Goal: Navigation & Orientation: Find specific page/section

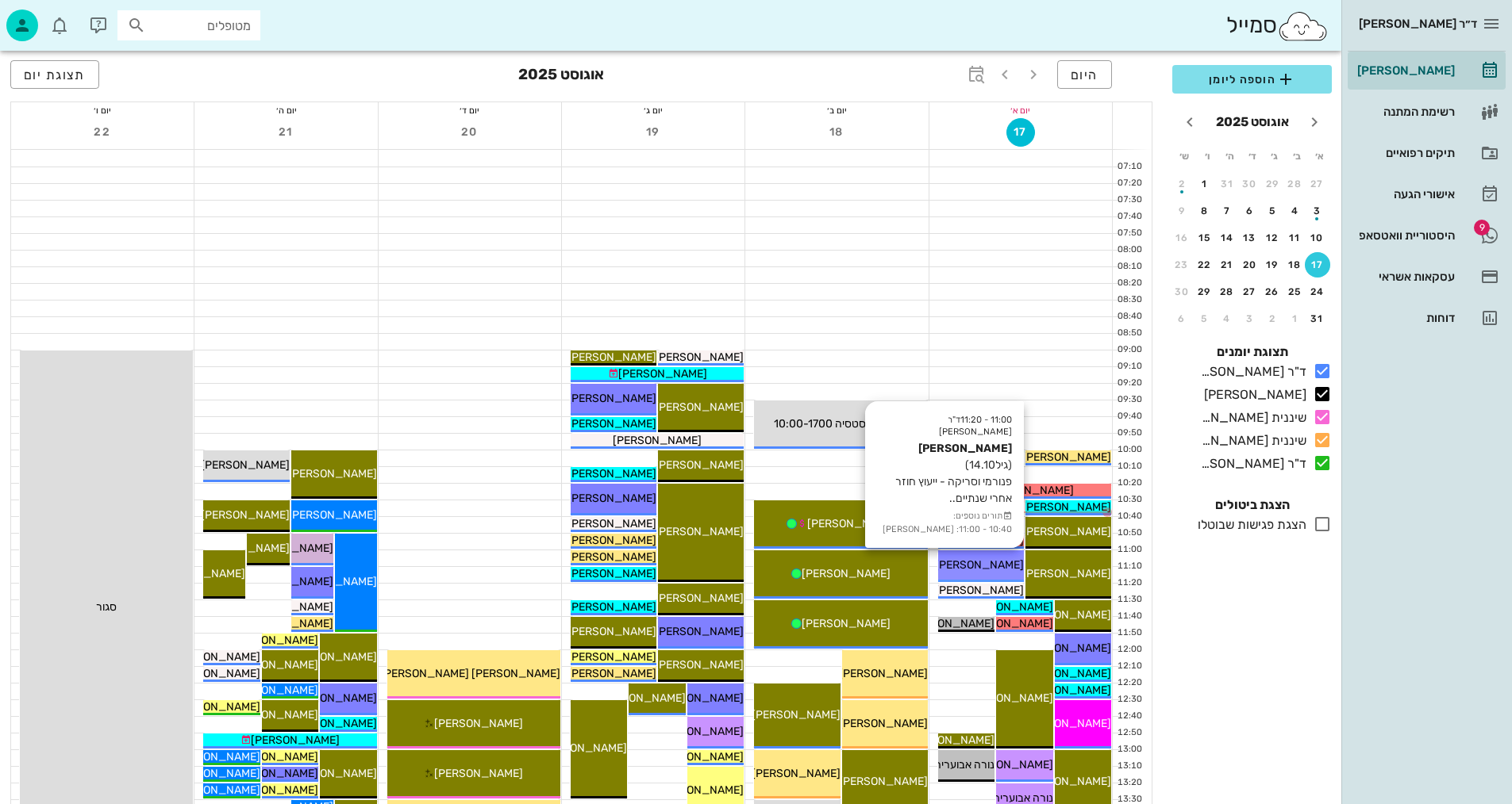
click at [1005, 571] on div "[PERSON_NAME]" at bounding box center [981, 565] width 86 height 17
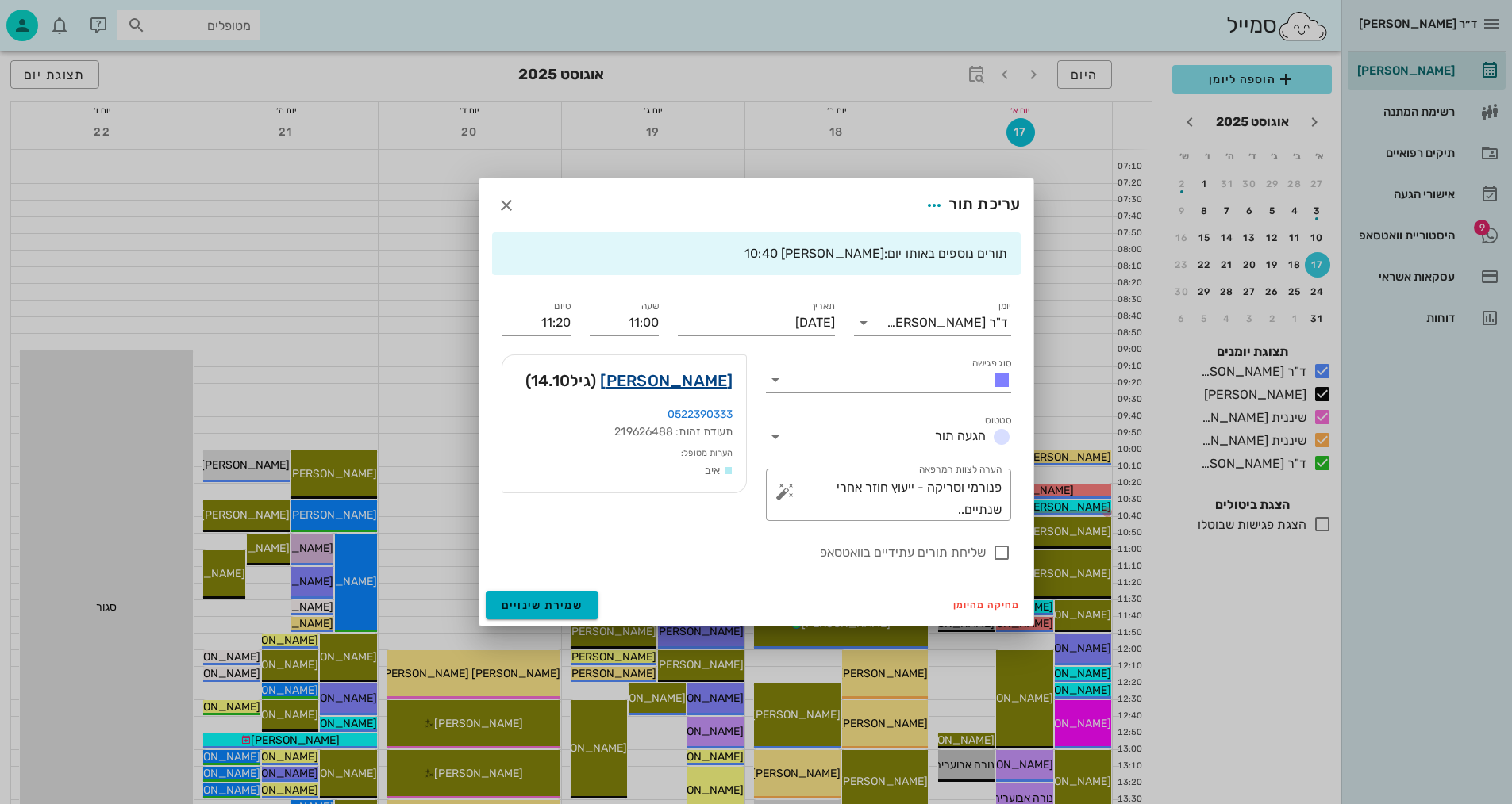
click at [720, 378] on link "[PERSON_NAME]" at bounding box center [667, 381] width 133 height 26
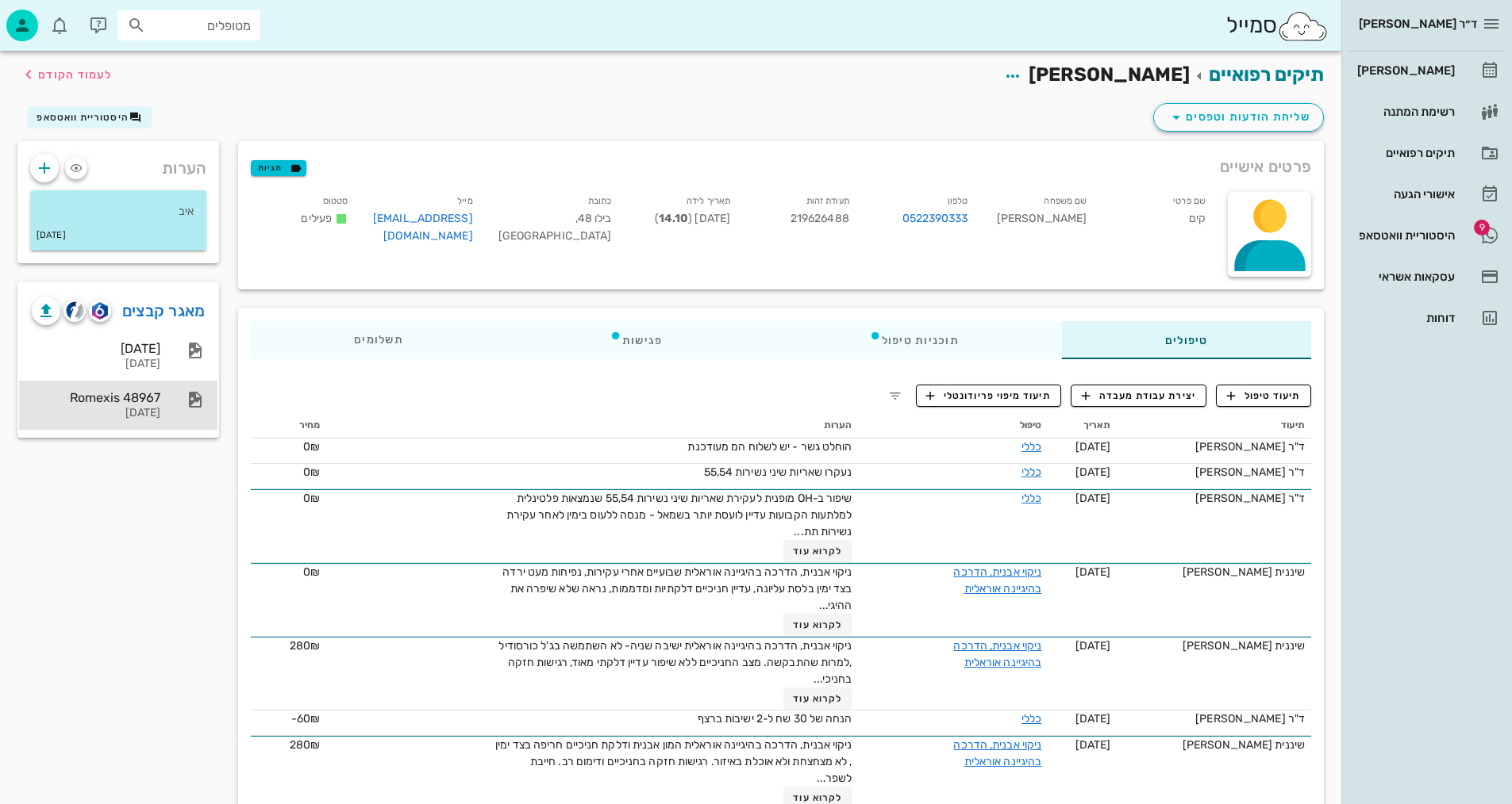
click at [99, 416] on div "[DATE]" at bounding box center [96, 414] width 129 height 14
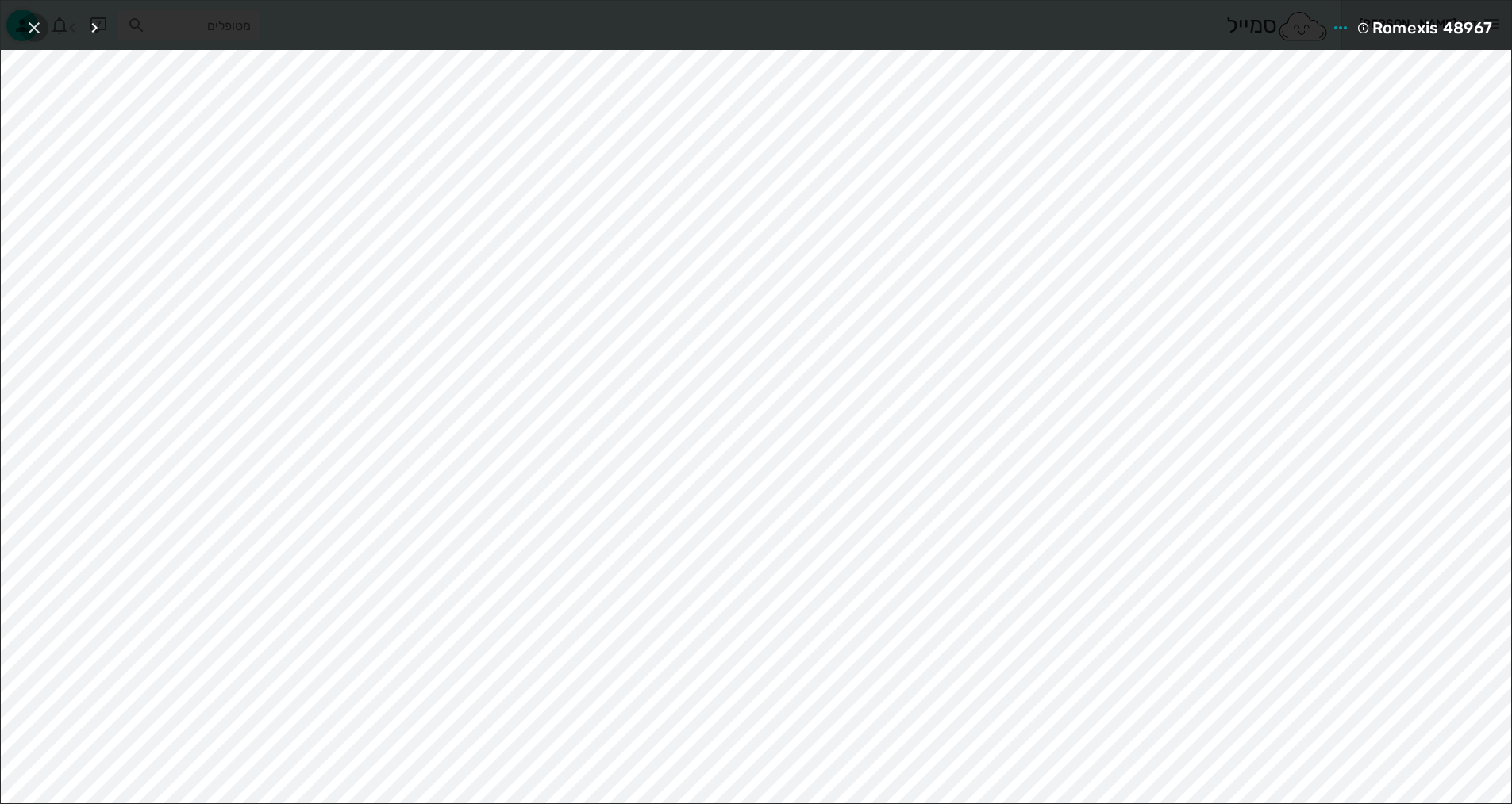
click at [32, 25] on icon "button" at bounding box center [34, 28] width 19 height 19
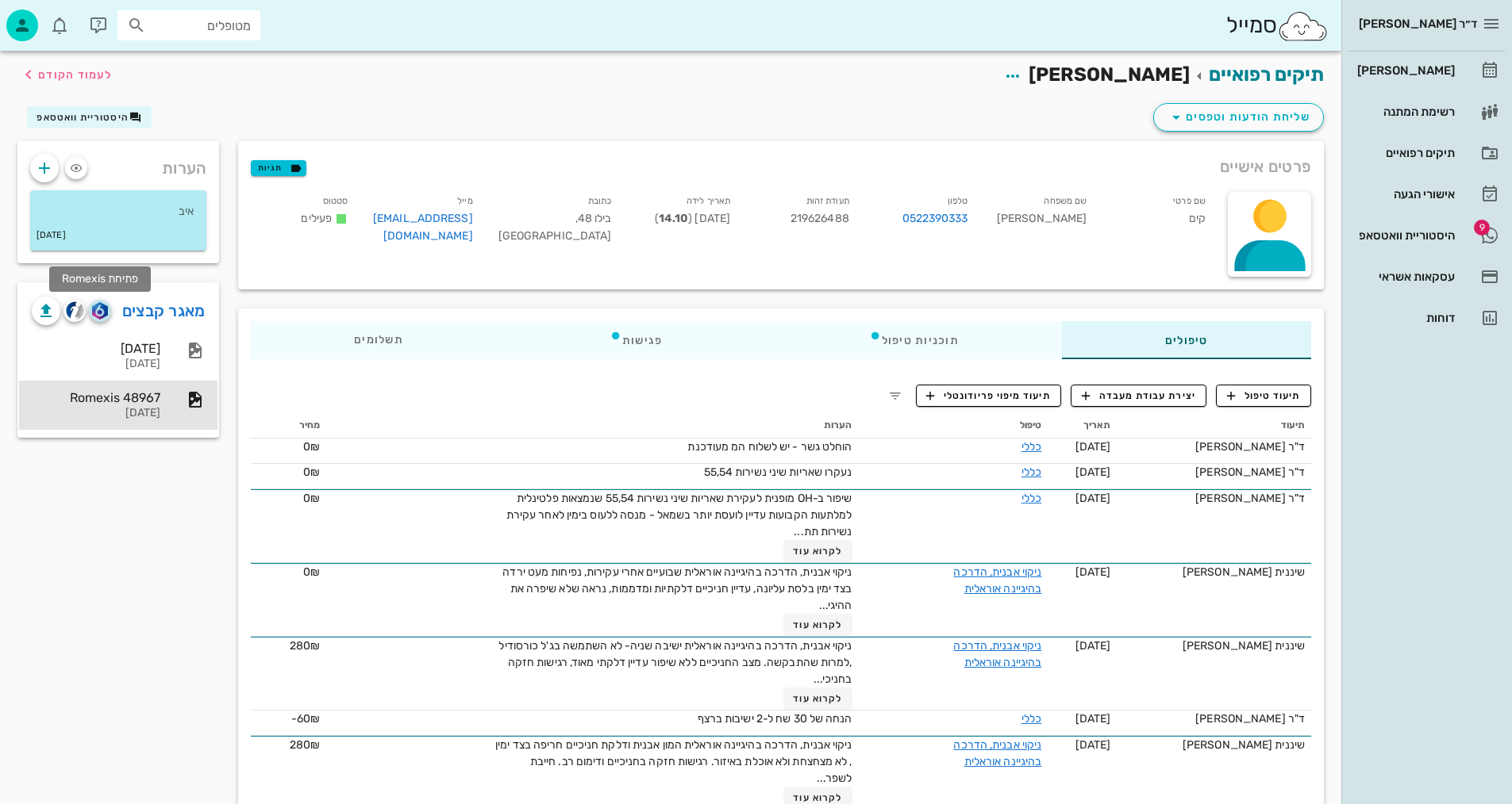
click at [94, 310] on img "button" at bounding box center [99, 311] width 15 height 18
click at [100, 306] on img "button" at bounding box center [99, 311] width 15 height 18
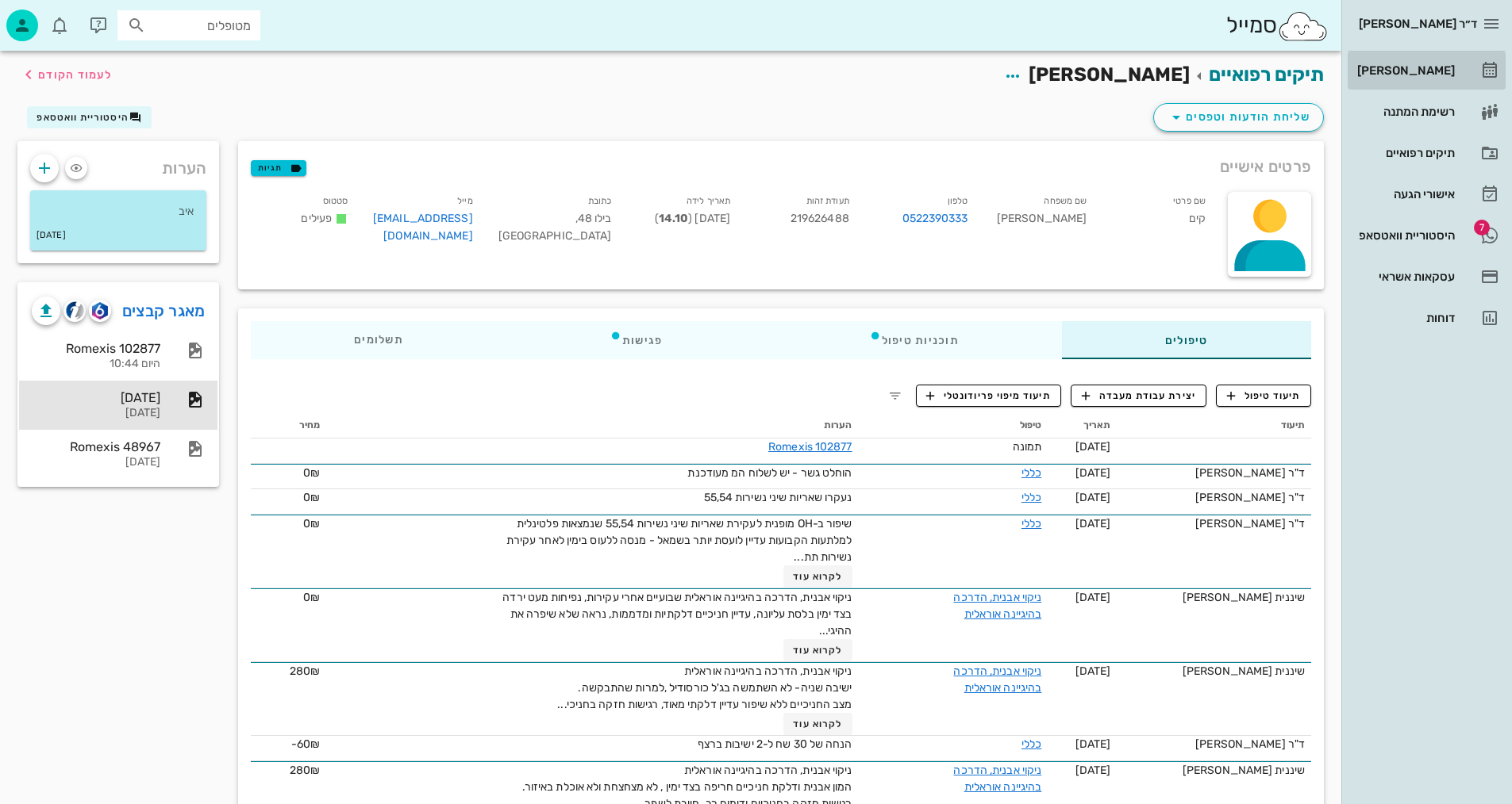
drag, startPoint x: 1410, startPoint y: 58, endPoint x: 1422, endPoint y: 92, distance: 36.1
click at [1411, 58] on div "[PERSON_NAME]" at bounding box center [1404, 70] width 101 height 26
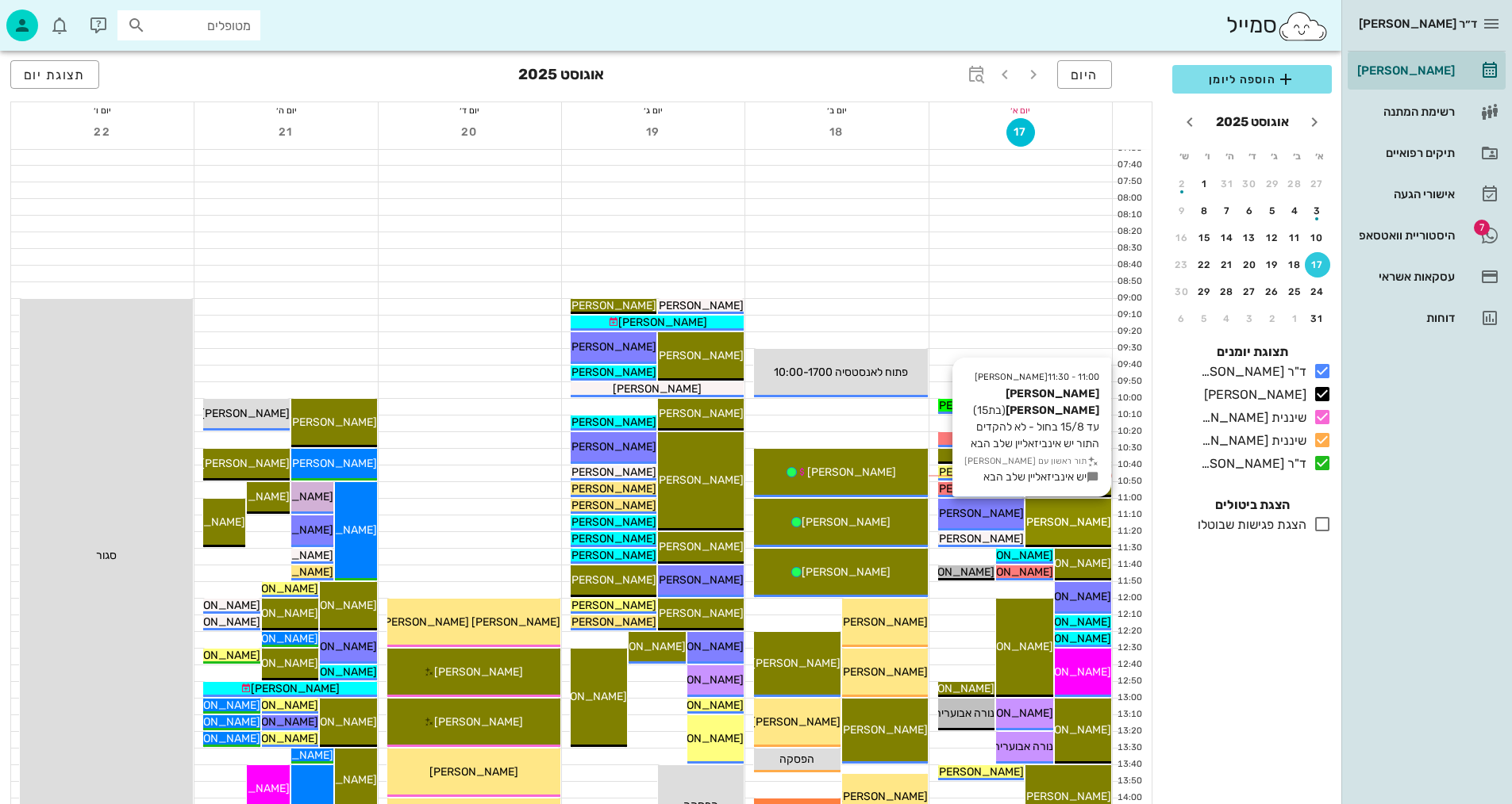
scroll to position [79, 0]
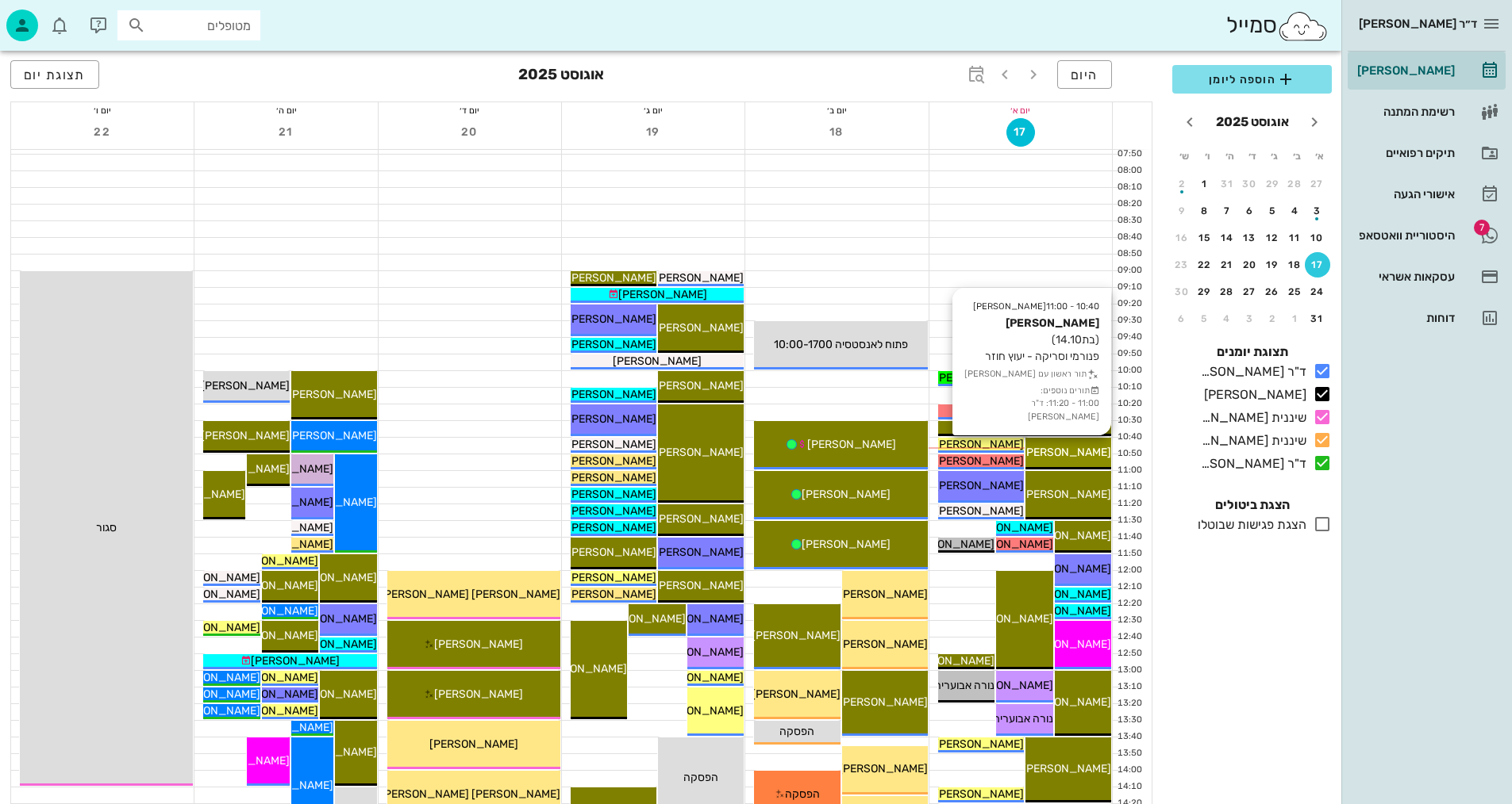
click at [1068, 458] on span "[PERSON_NAME]" at bounding box center [1066, 452] width 89 height 14
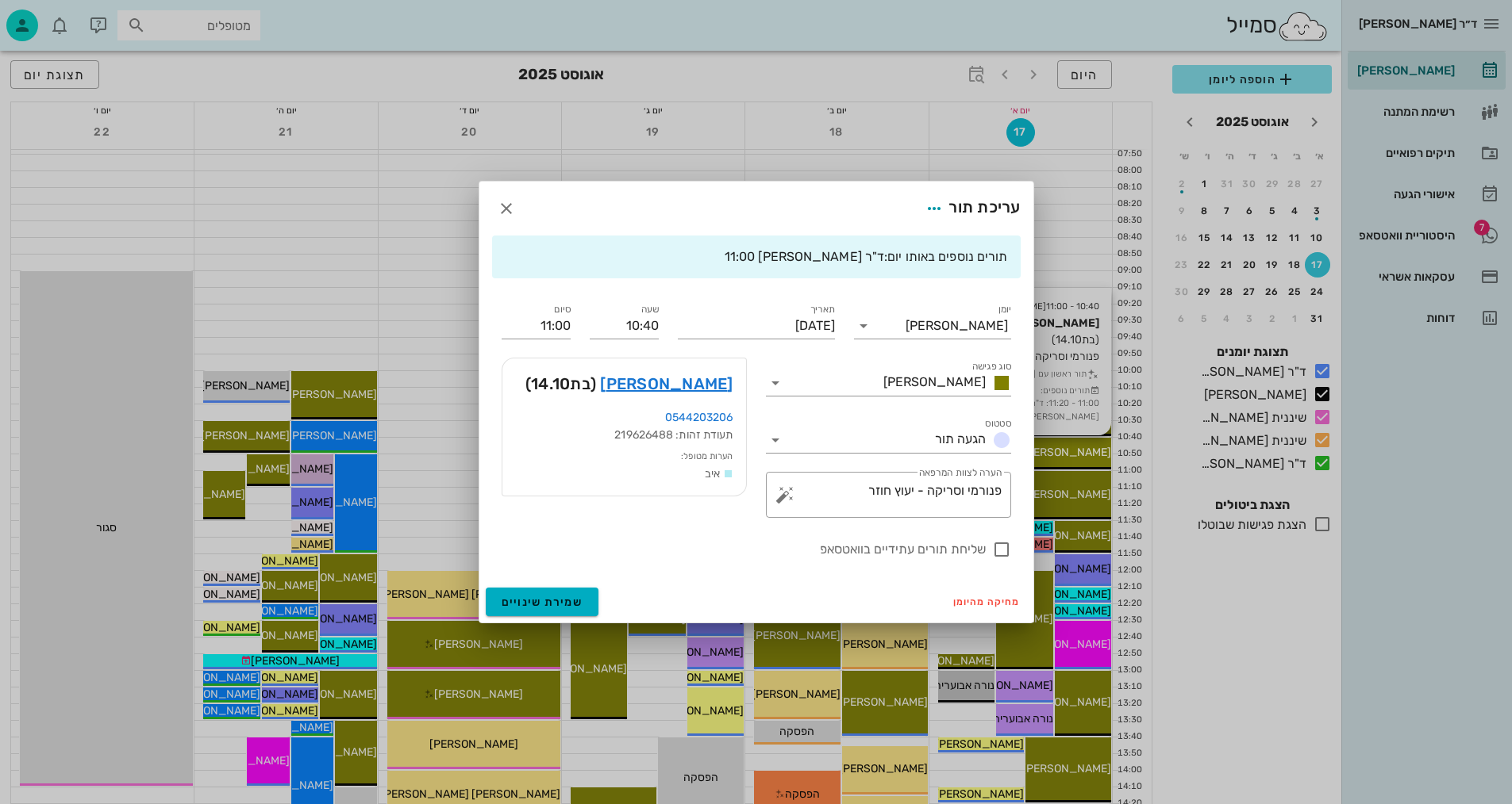
click at [1068, 458] on div at bounding box center [756, 402] width 1512 height 804
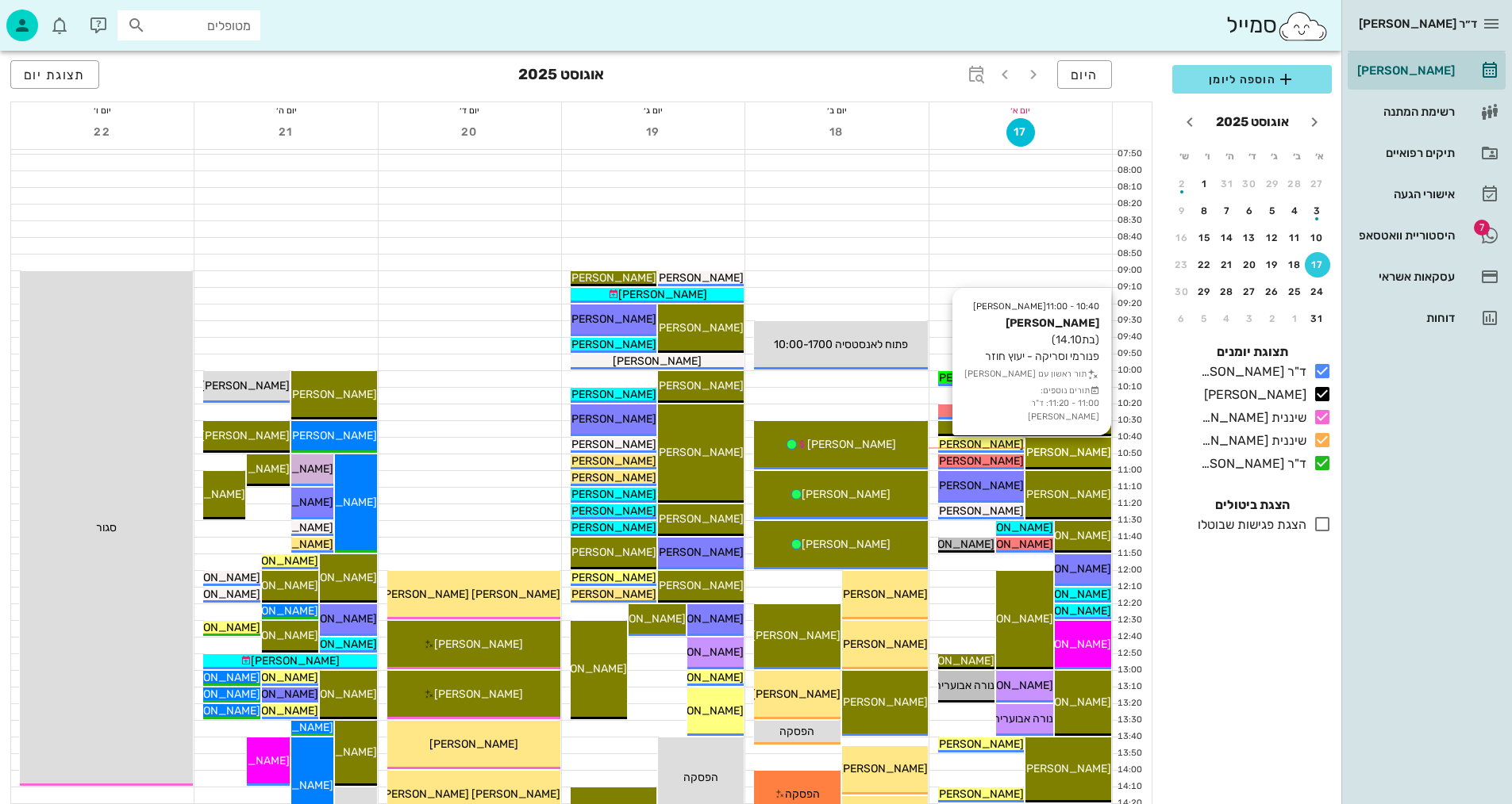
click at [1066, 458] on span "[PERSON_NAME]" at bounding box center [1066, 452] width 89 height 14
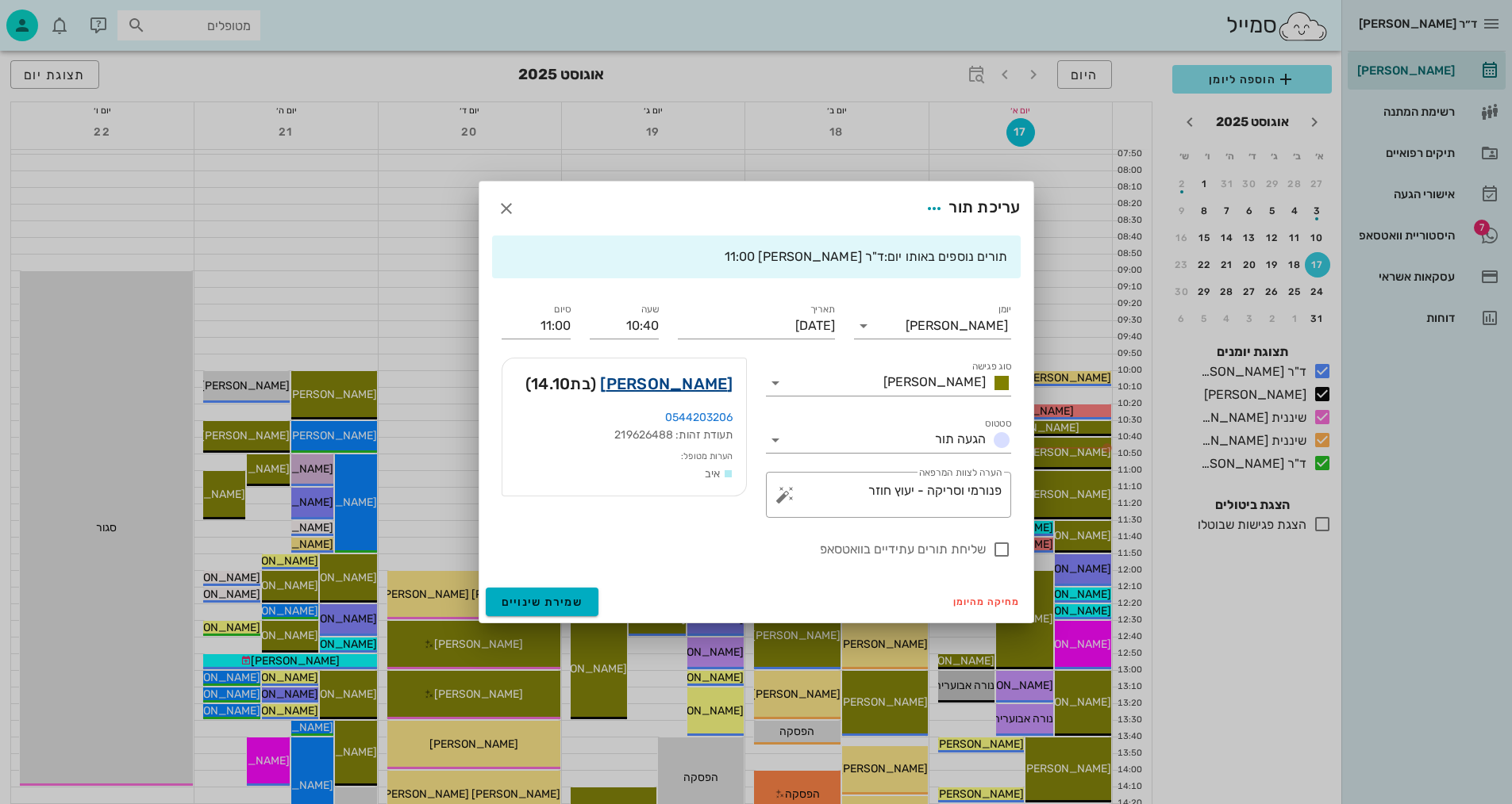
click at [707, 386] on link "[PERSON_NAME]" at bounding box center [667, 384] width 133 height 26
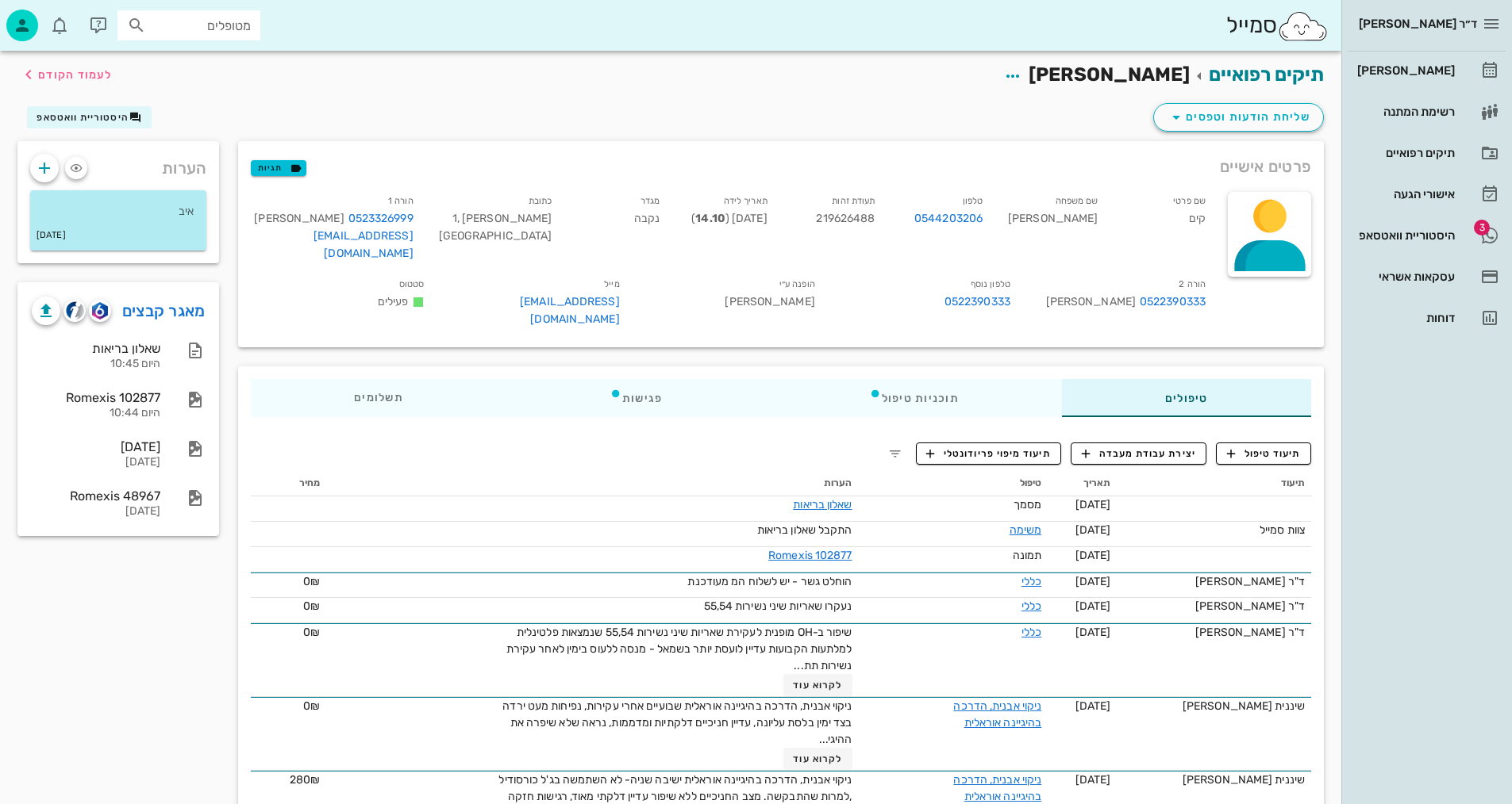
drag, startPoint x: 178, startPoint y: 630, endPoint x: 186, endPoint y: 641, distance: 13.6
click at [186, 641] on div "הערות איב [DATE] מאגר קבצים שאלון בריאות היום 10:45 Romexis 102877 היום 10:44 […" at bounding box center [118, 670] width 221 height 1060
click at [58, 76] on span "לעמוד הקודם" at bounding box center [75, 74] width 74 height 14
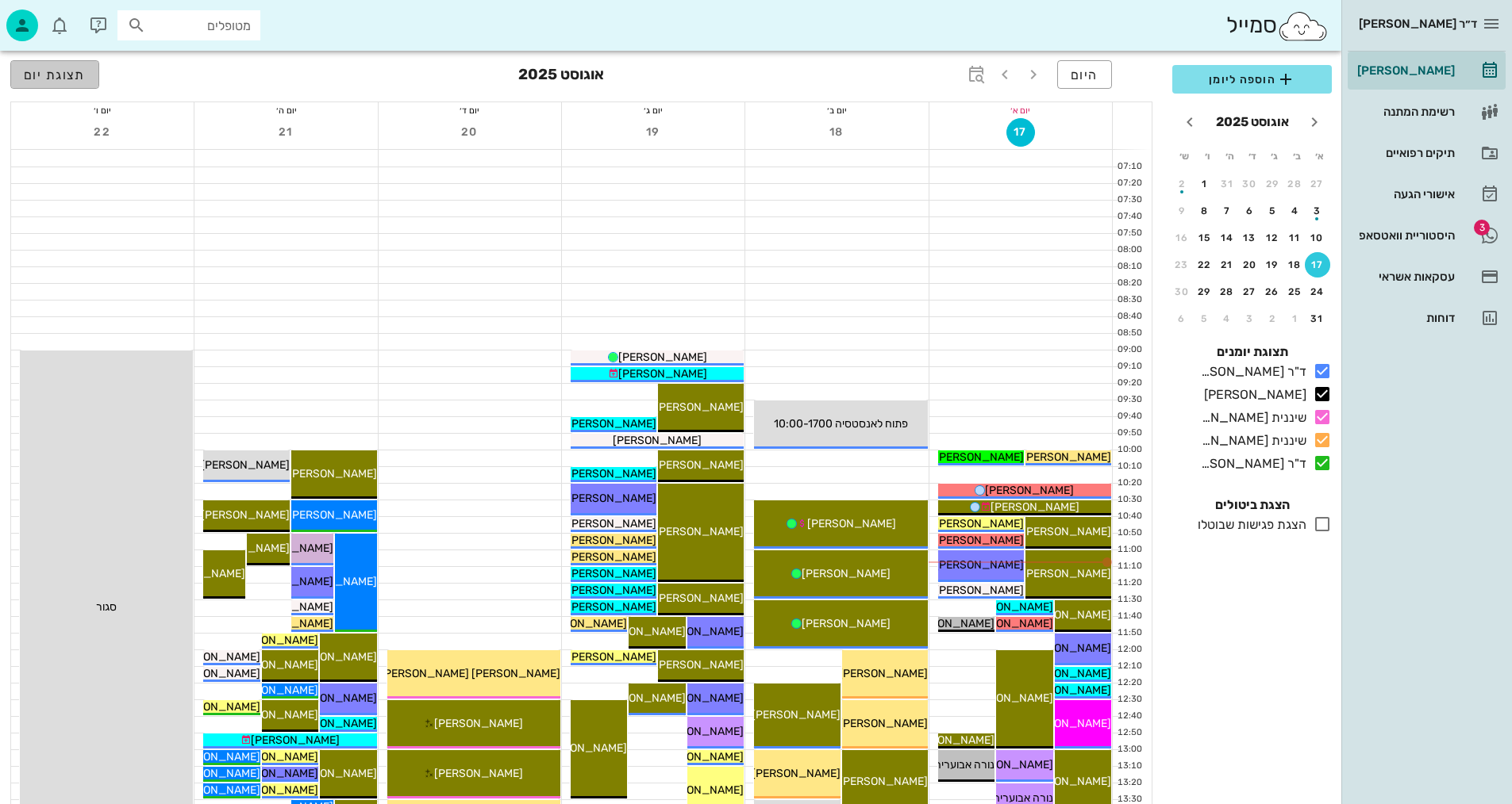
drag, startPoint x: 74, startPoint y: 80, endPoint x: 1214, endPoint y: 226, distance: 1149.3
click at [74, 79] on span "תצוגת יום" at bounding box center [54, 74] width 62 height 15
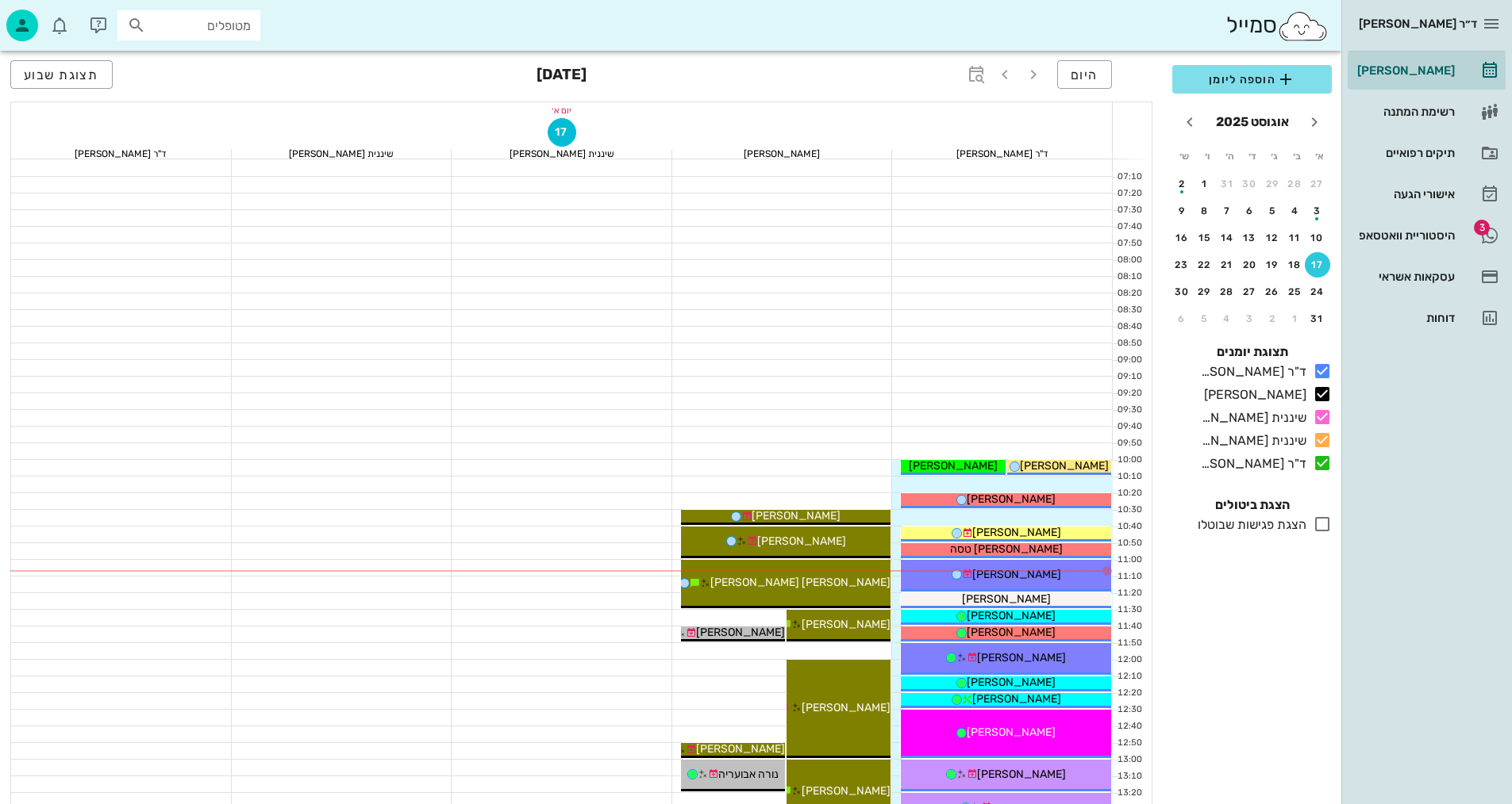
click at [808, 376] on div at bounding box center [783, 384] width 221 height 17
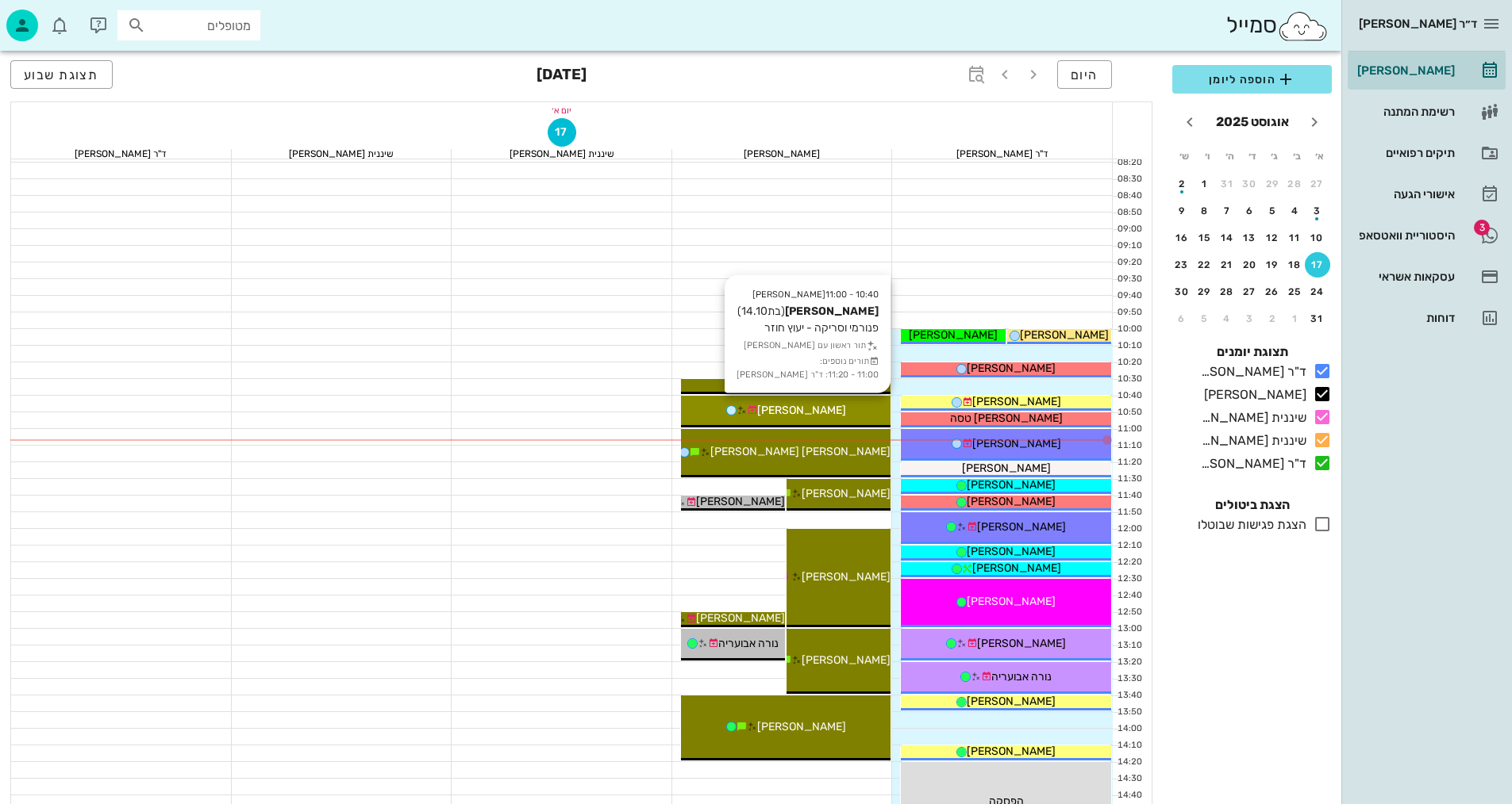
scroll to position [158, 0]
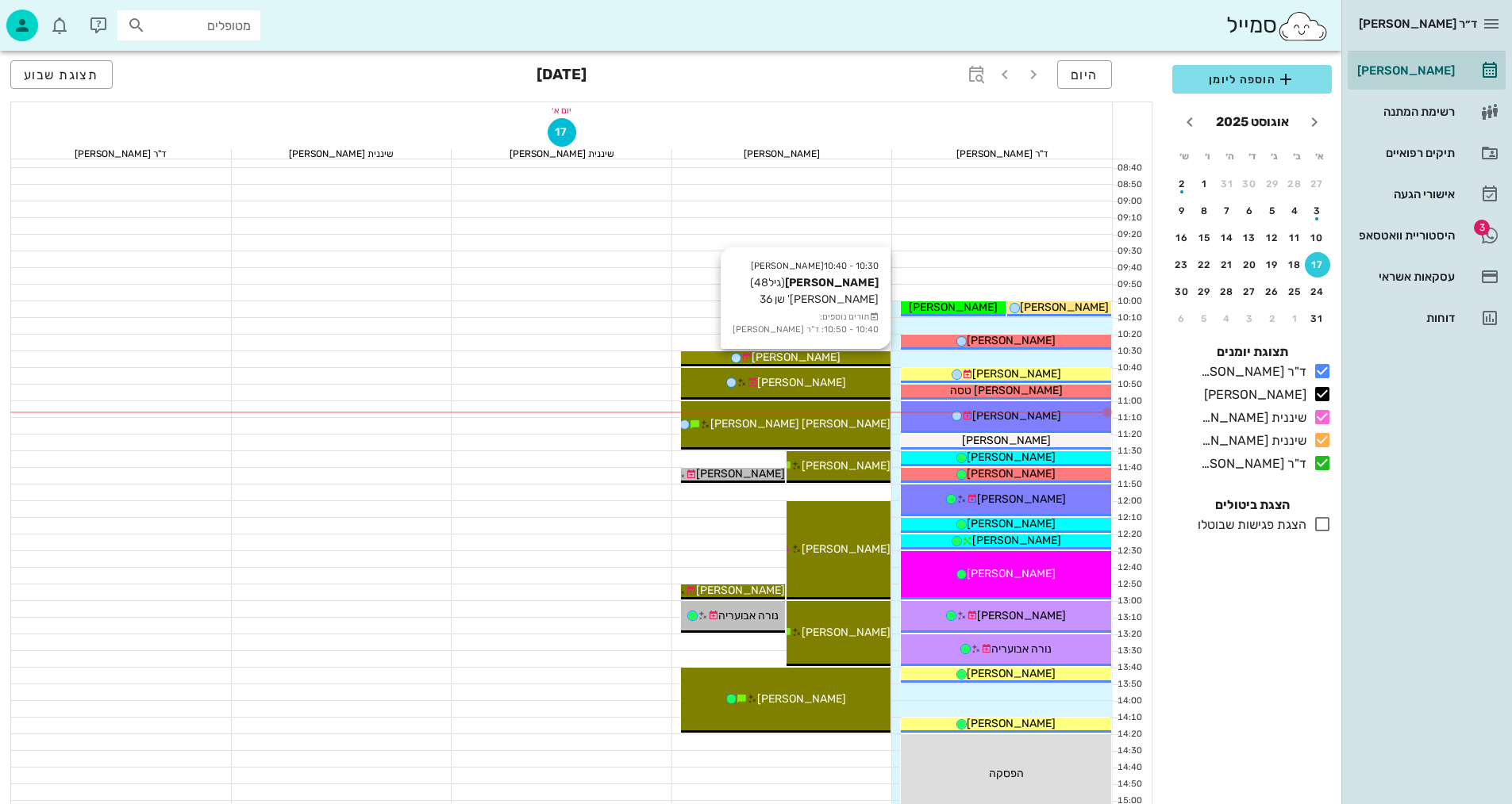
click at [808, 358] on span "[PERSON_NAME]" at bounding box center [796, 357] width 89 height 14
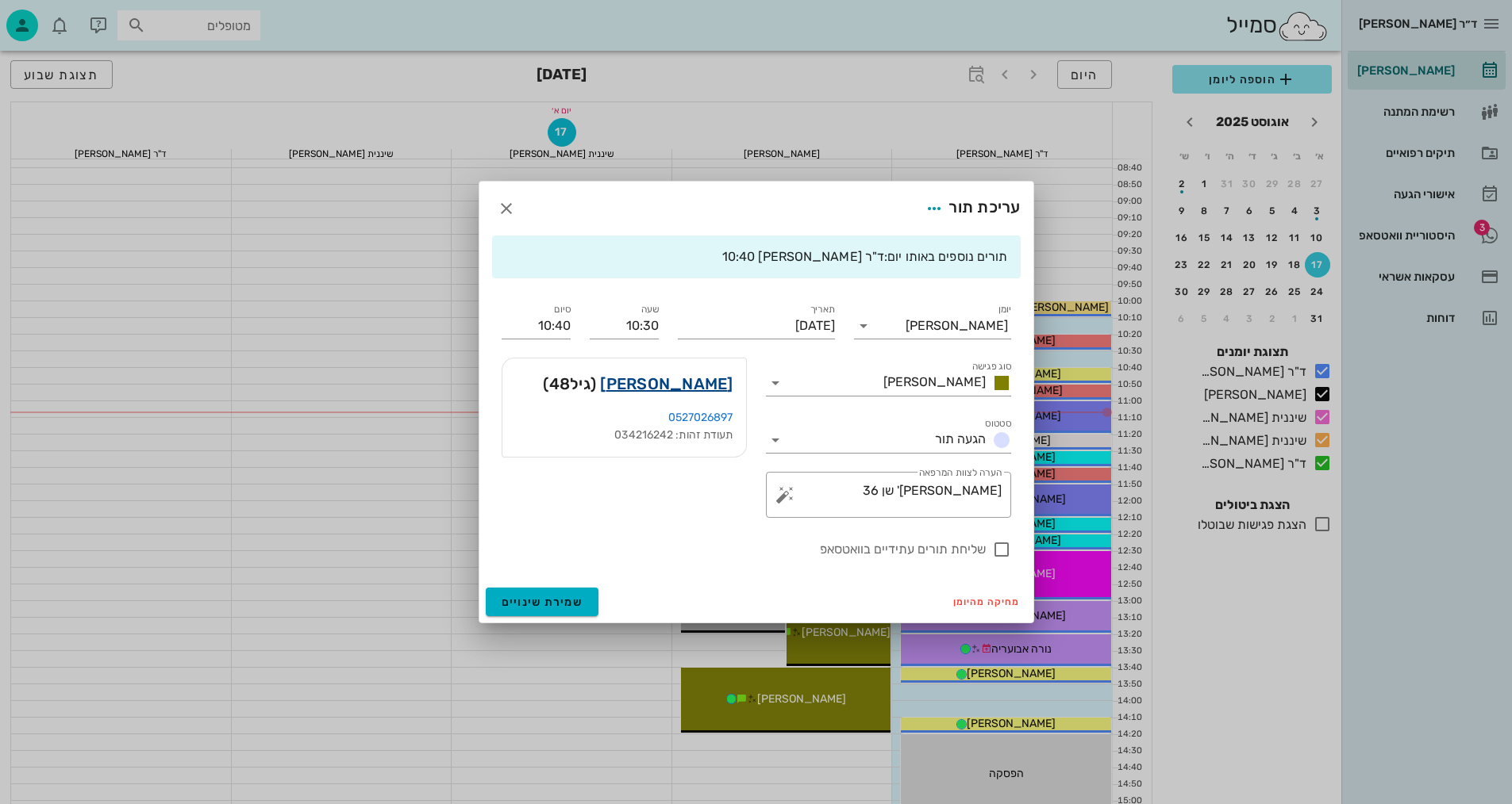
click at [718, 378] on link "[PERSON_NAME]" at bounding box center [667, 384] width 133 height 26
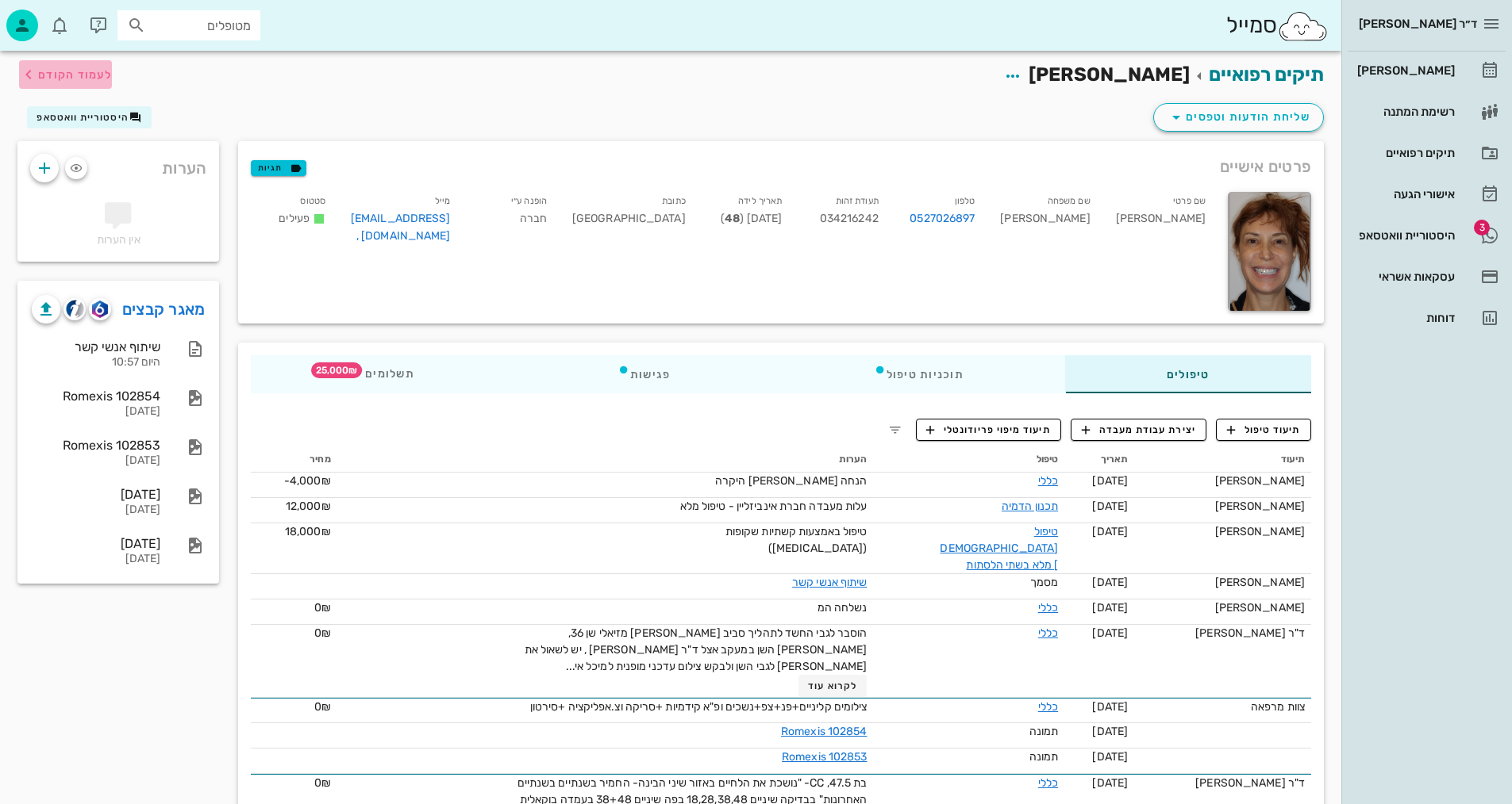
click at [97, 77] on span "לעמוד הקודם" at bounding box center [75, 74] width 74 height 14
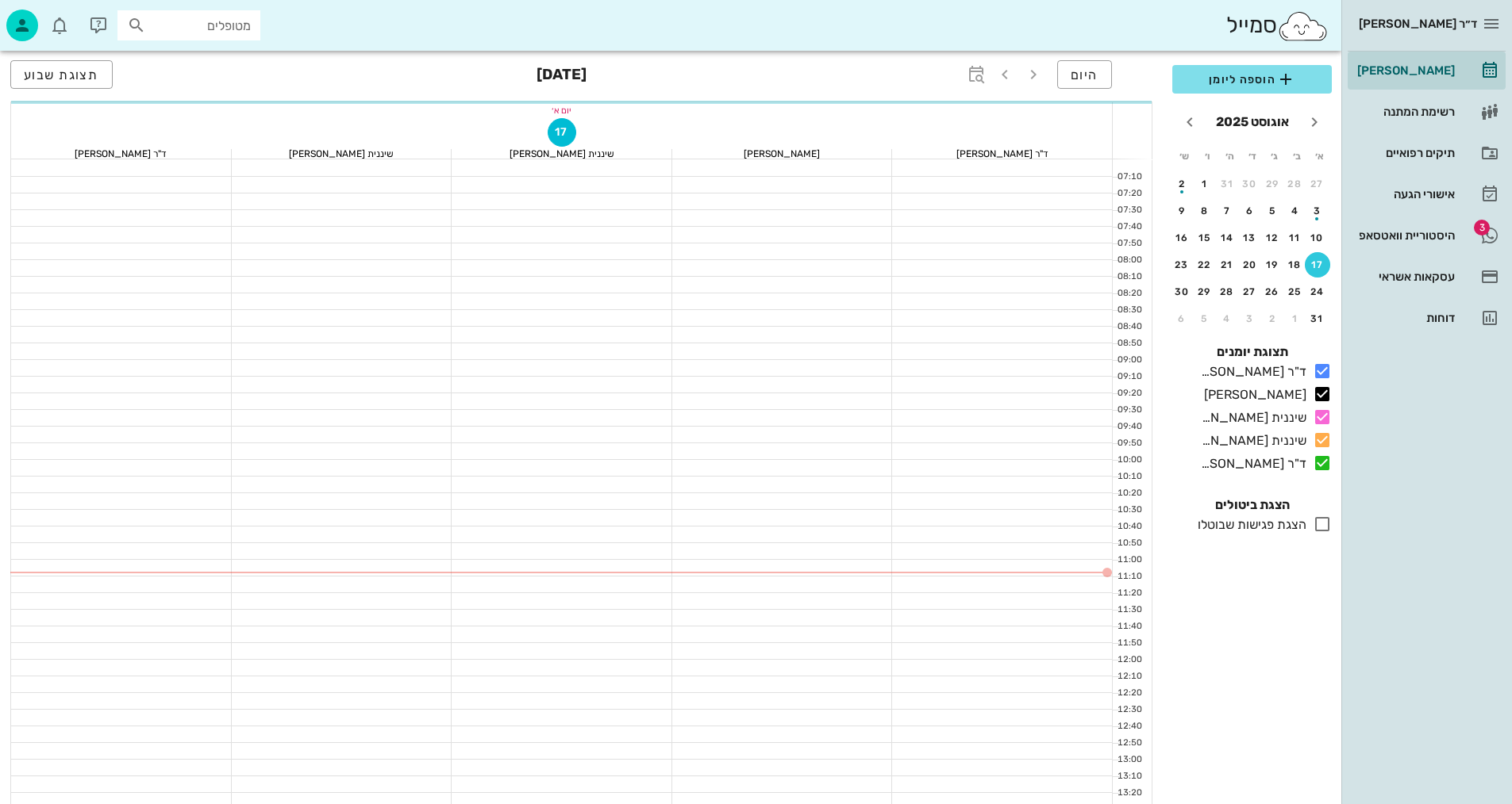
scroll to position [158, 0]
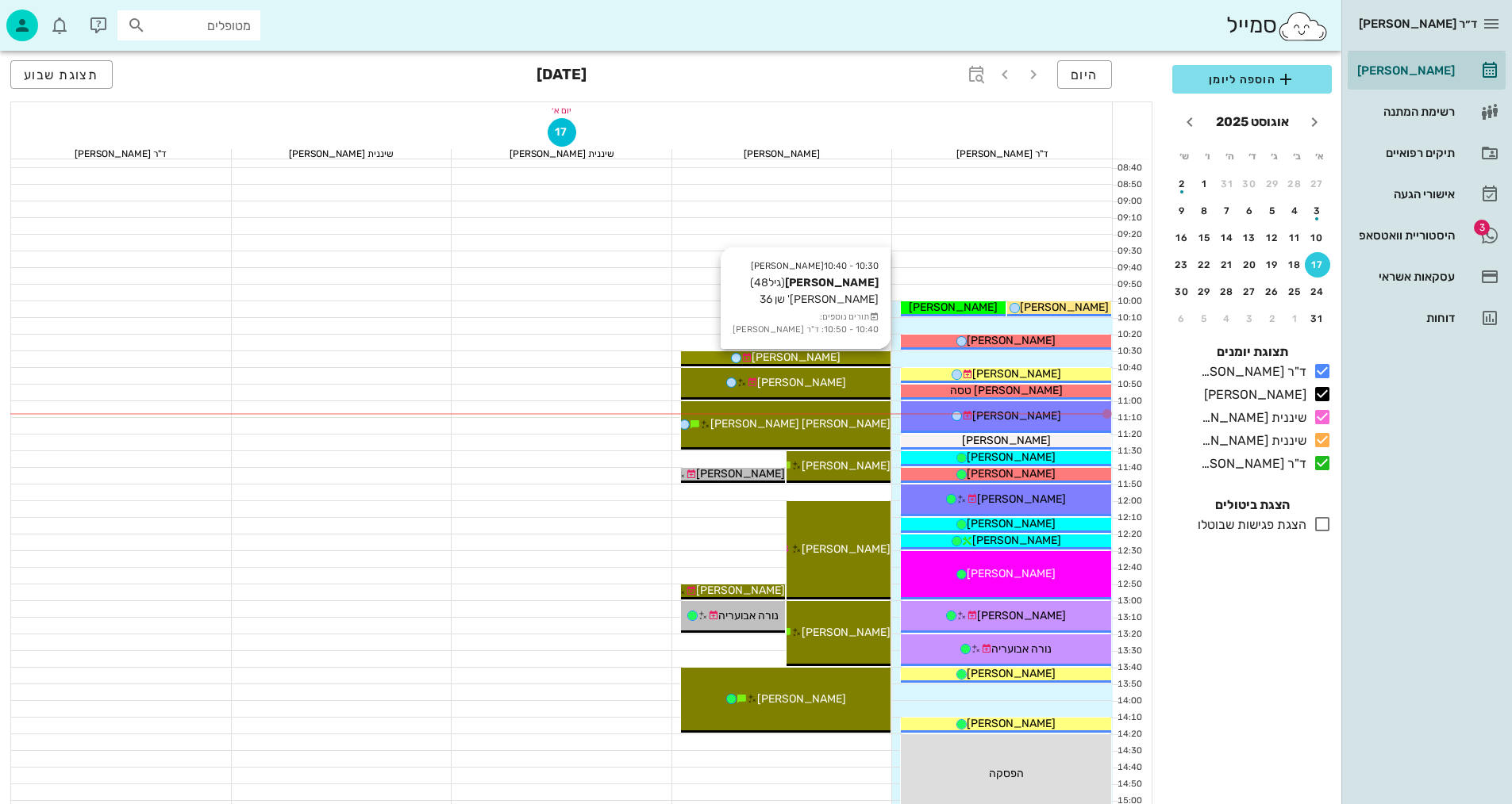
click at [819, 357] on div "[PERSON_NAME]" at bounding box center [786, 357] width 211 height 17
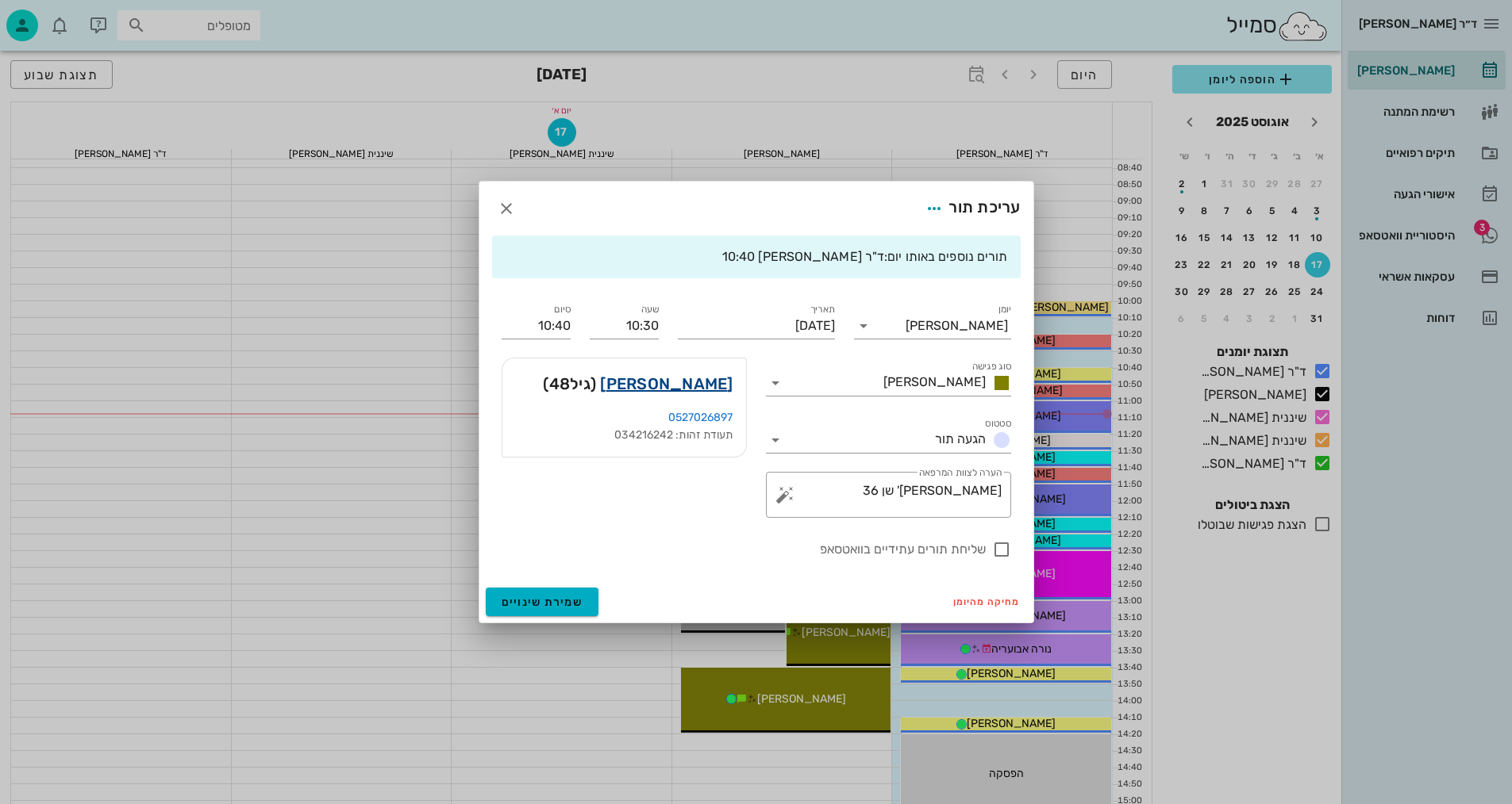
click at [708, 389] on link "[PERSON_NAME]" at bounding box center [667, 384] width 133 height 26
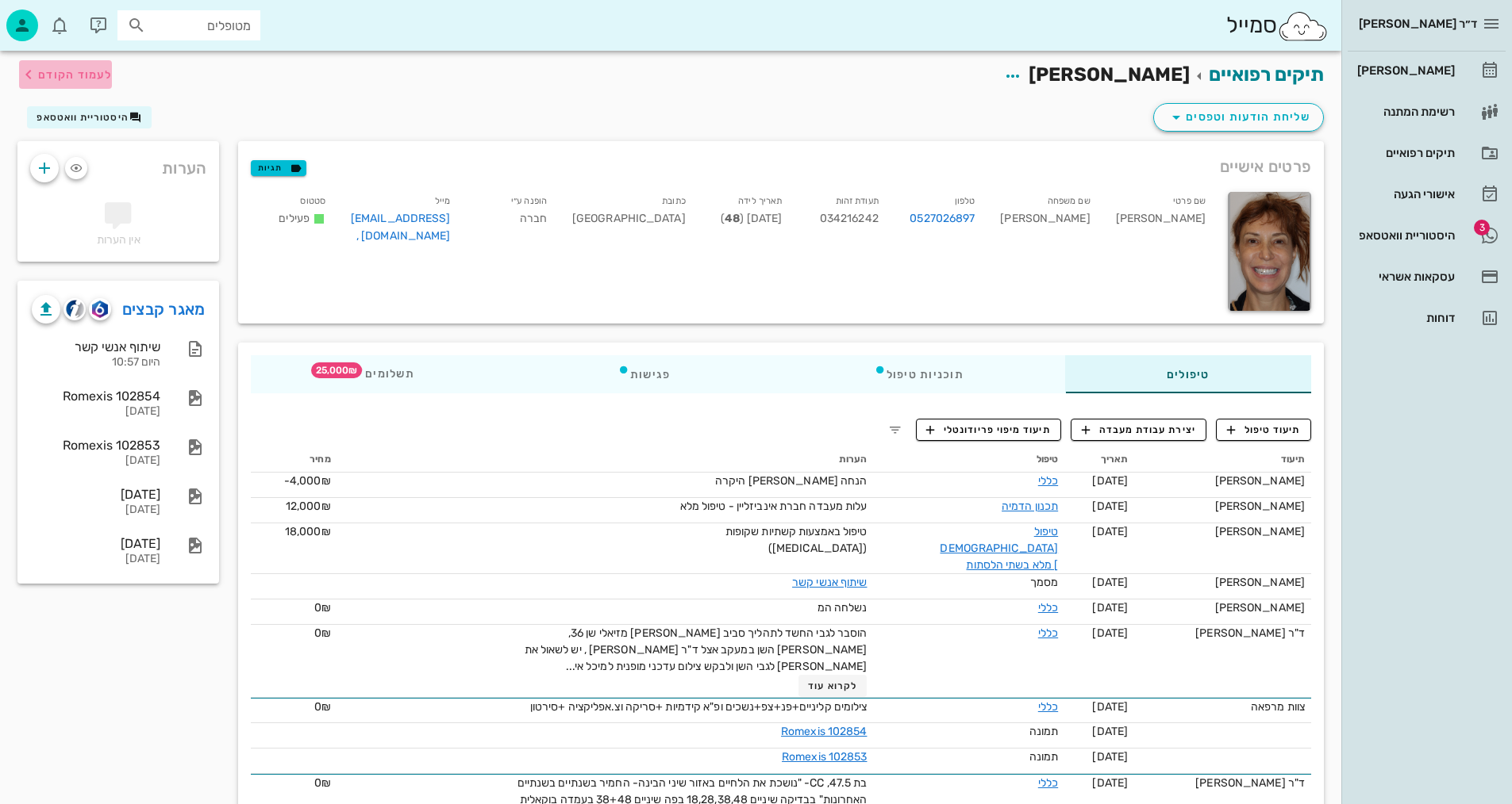
click at [57, 74] on span "לעמוד הקודם" at bounding box center [75, 74] width 74 height 14
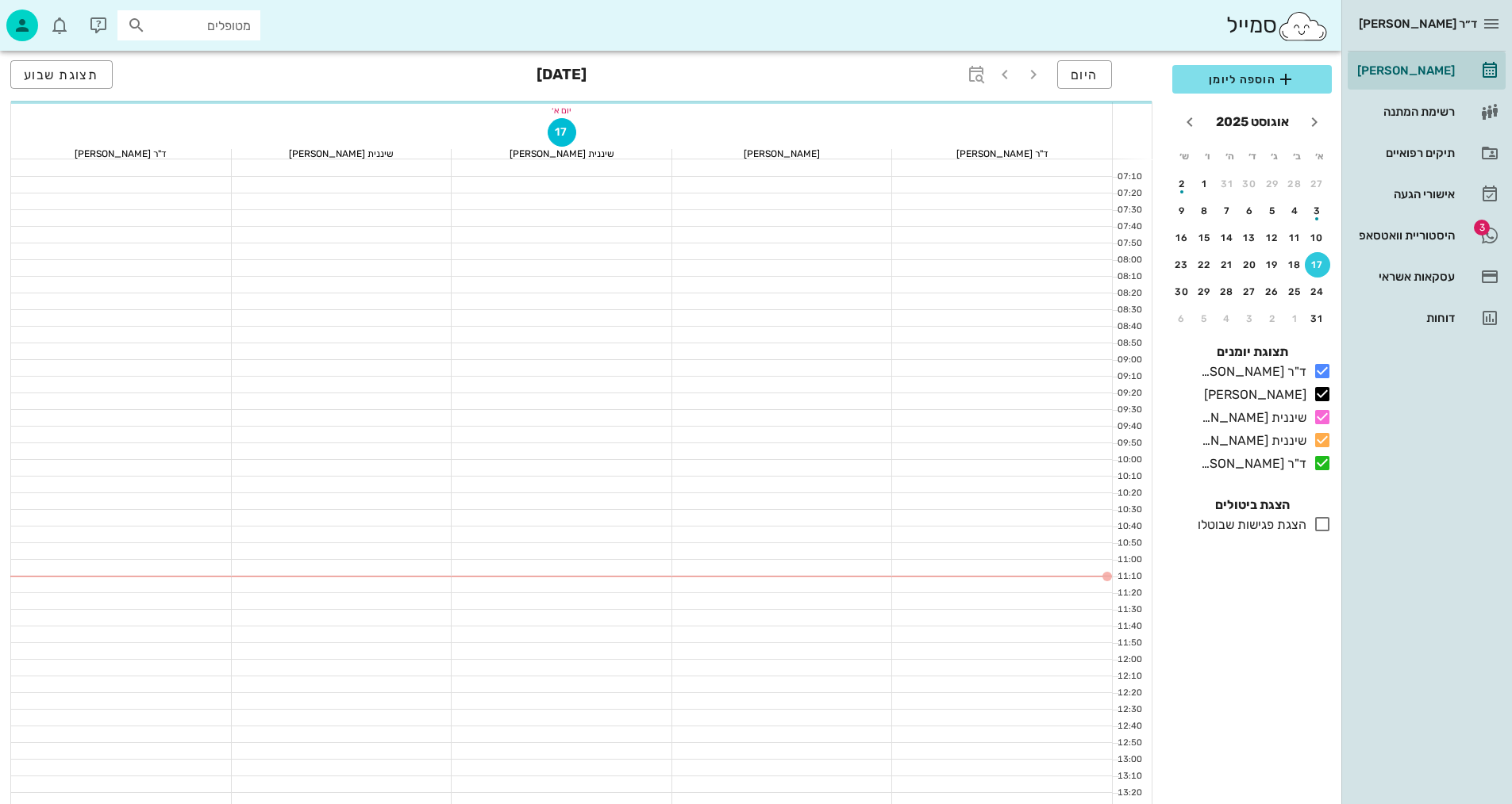
scroll to position [158, 0]
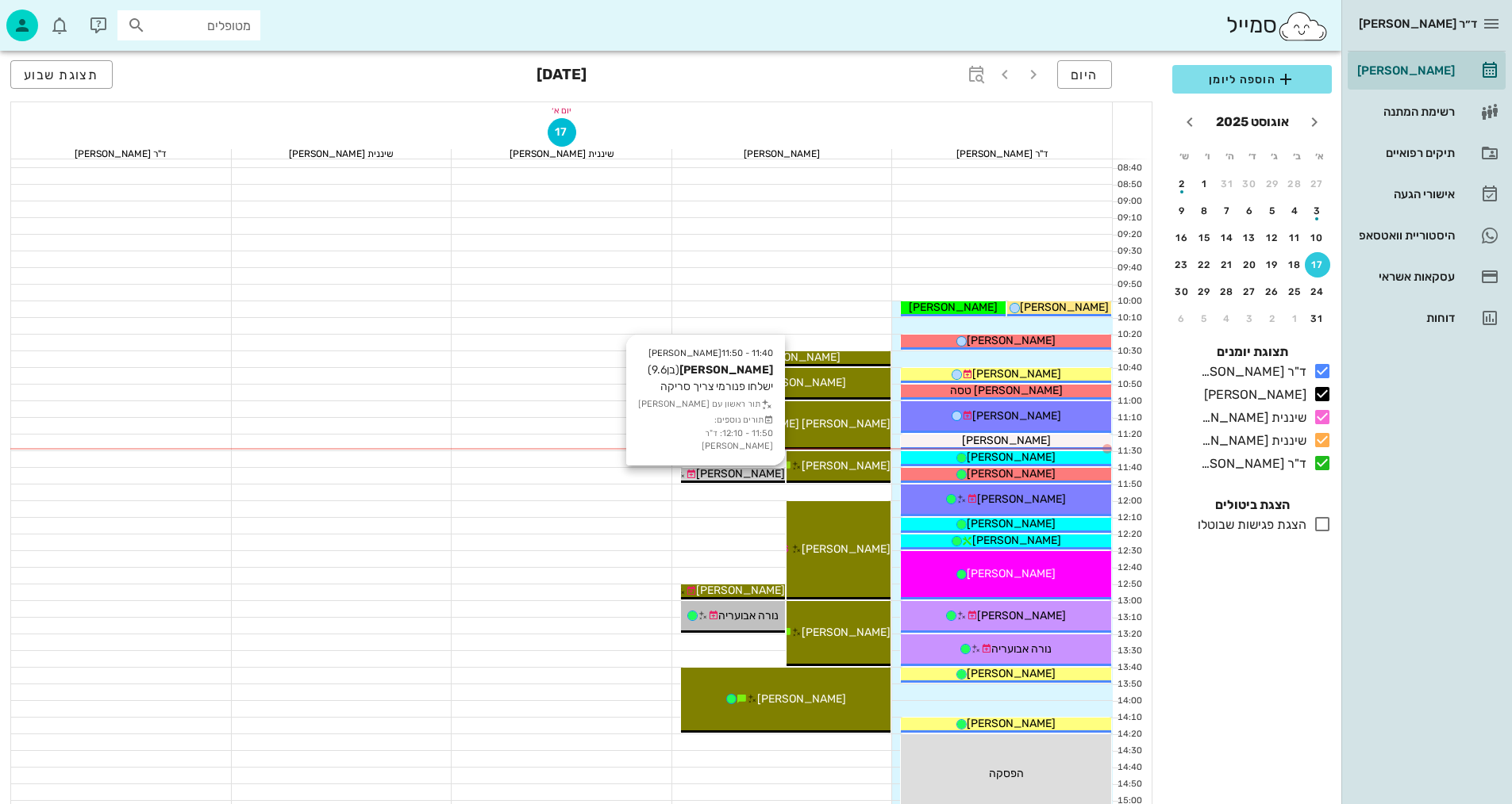
click at [769, 478] on span "[PERSON_NAME]" at bounding box center [740, 474] width 89 height 14
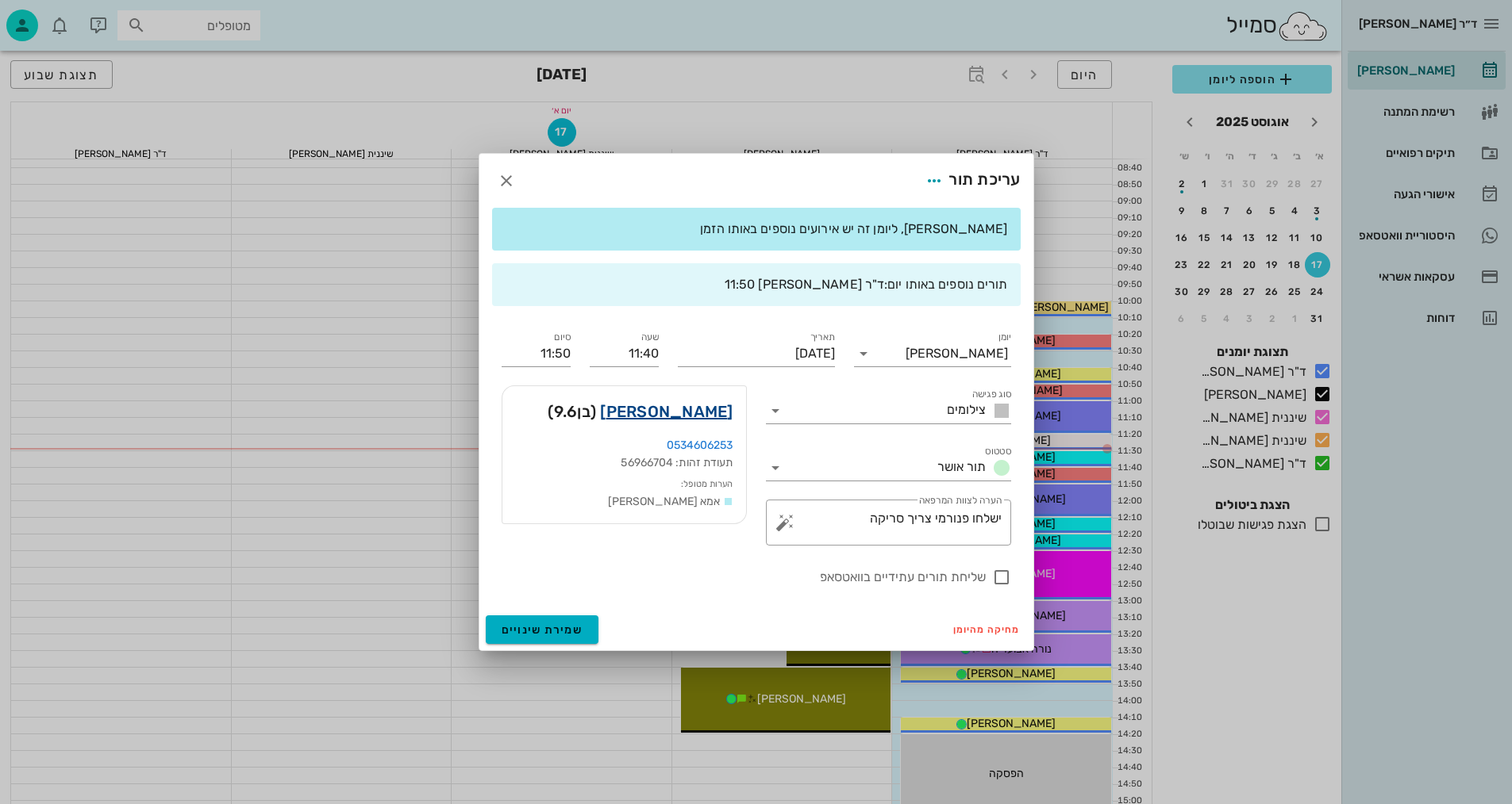
click at [699, 401] on link "[PERSON_NAME]" at bounding box center [667, 412] width 133 height 26
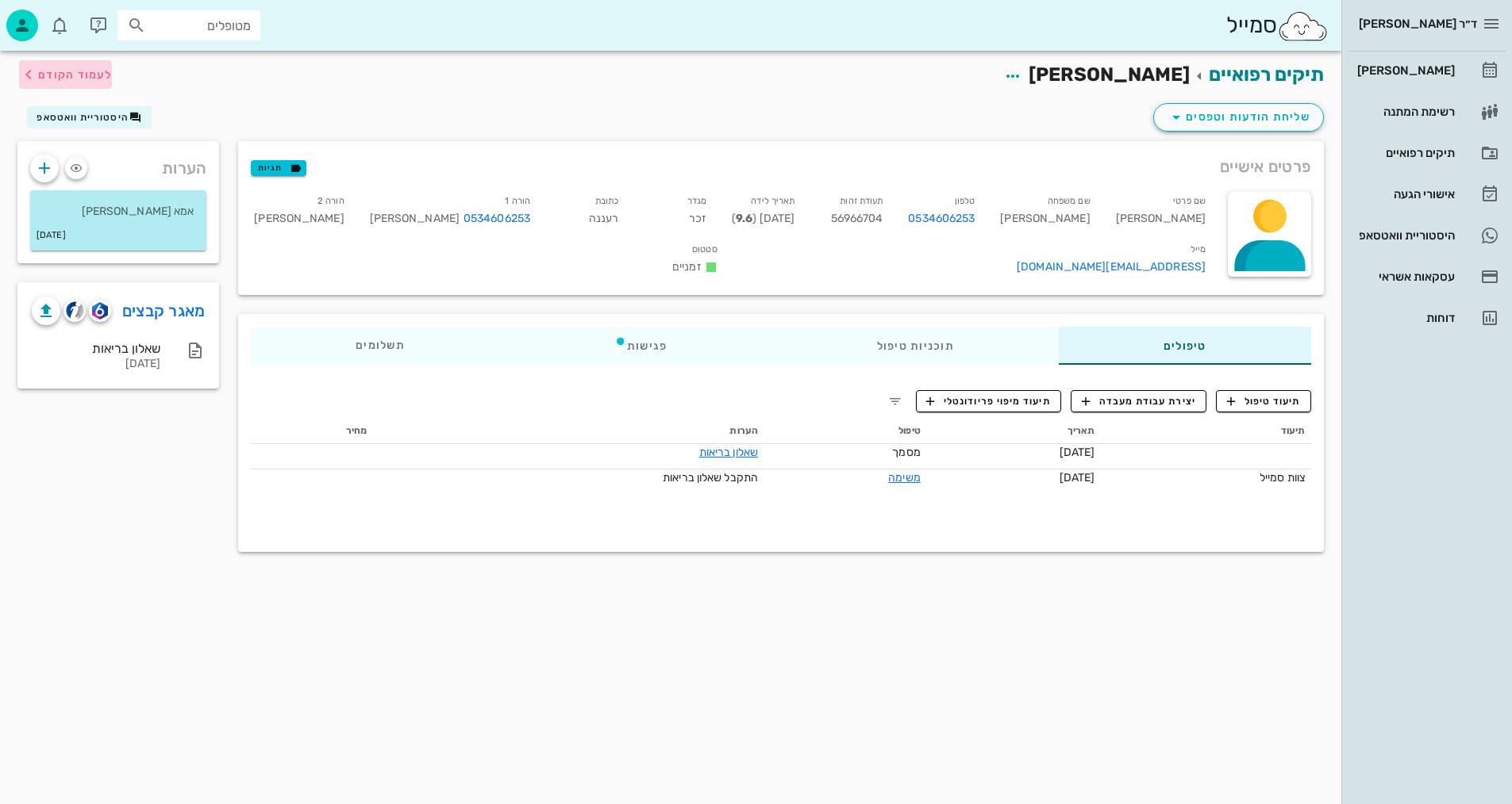
click at [31, 74] on icon "button" at bounding box center [29, 74] width 19 height 19
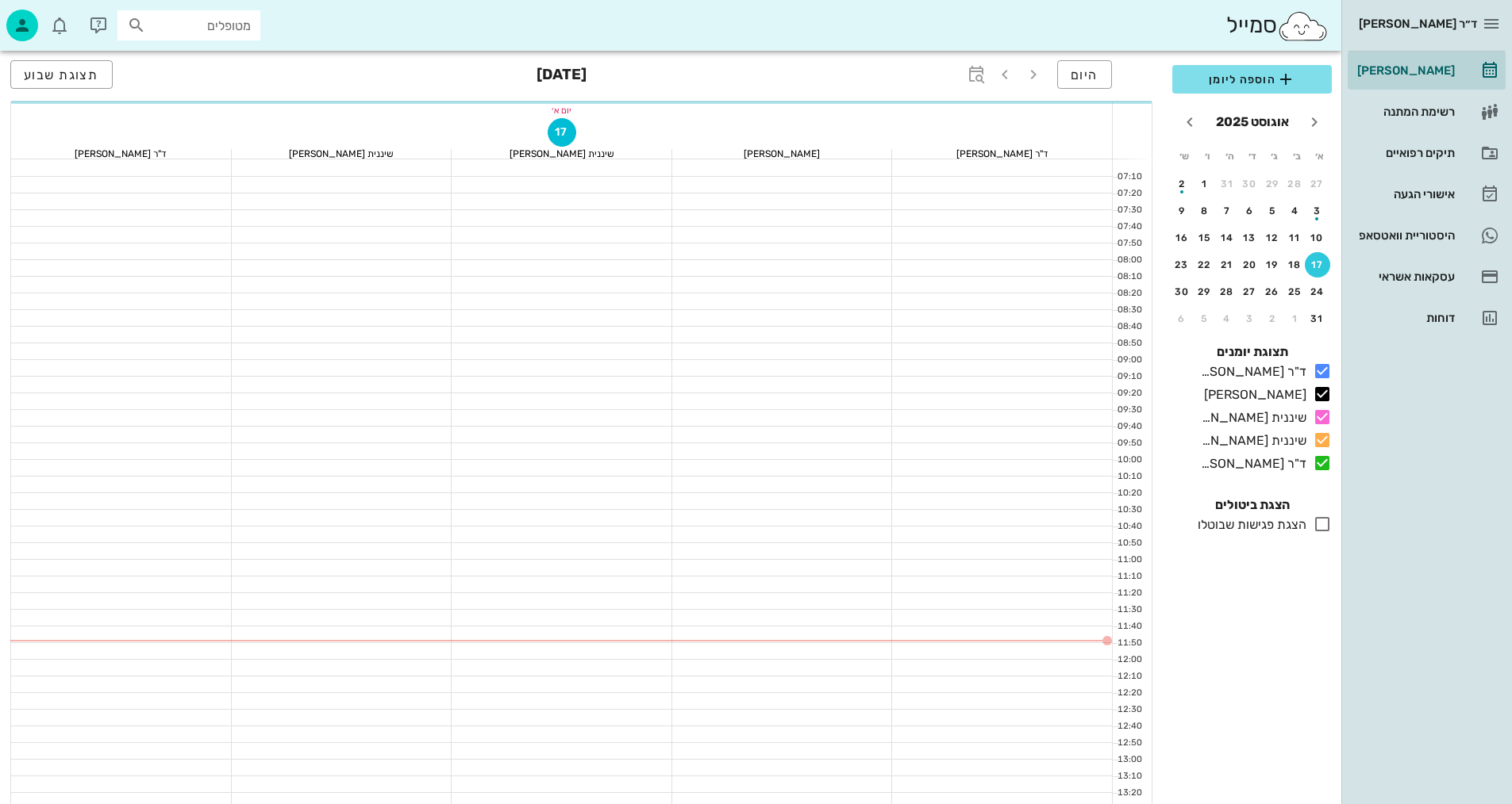
scroll to position [158, 0]
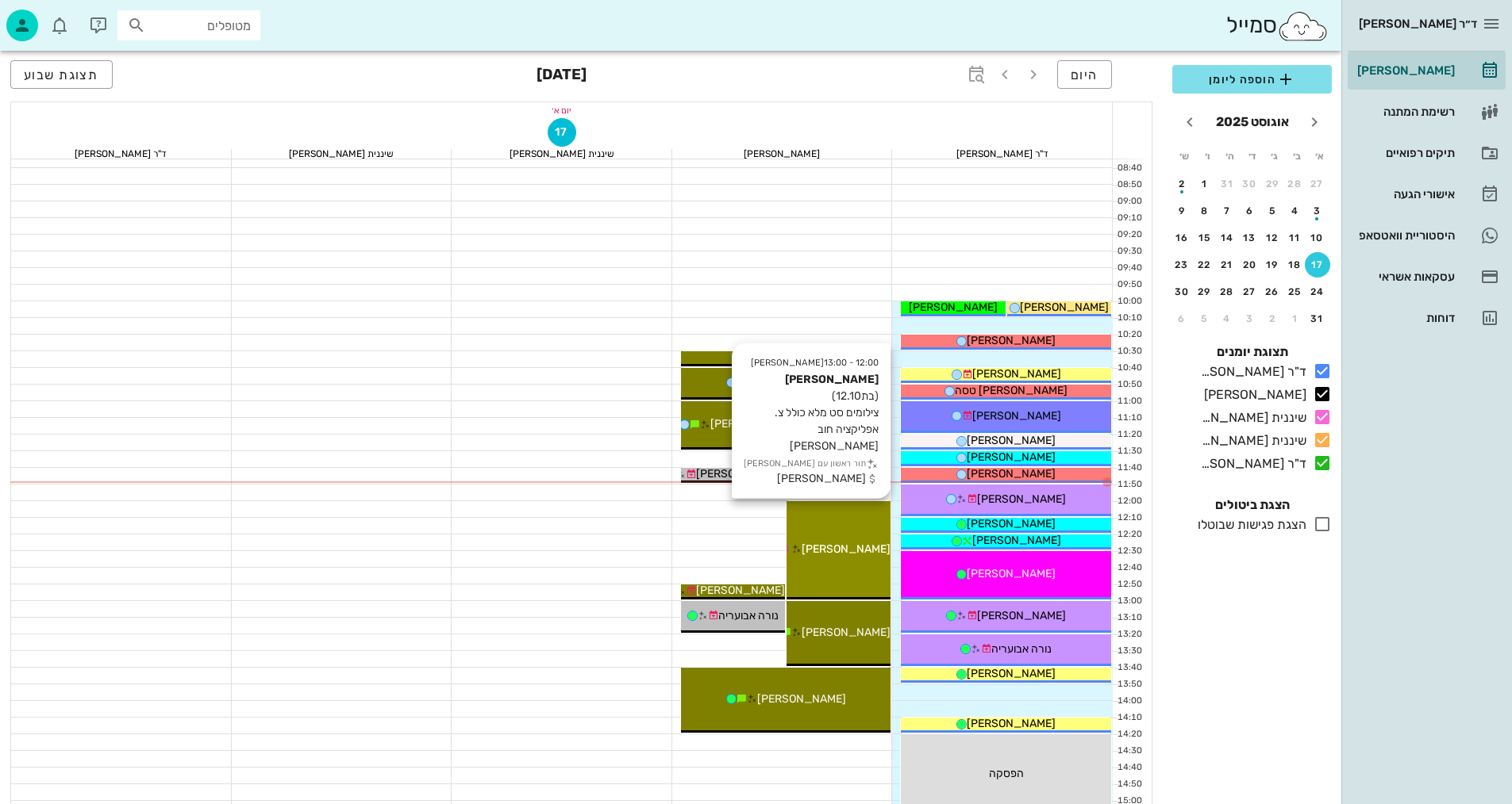
click at [848, 563] on div "12:00 - 13:00 [PERSON_NAME] (בת 12.10 ) צילומים סט מלא כולל צ. אפליקציה חוב [PE…" at bounding box center [839, 550] width 104 height 98
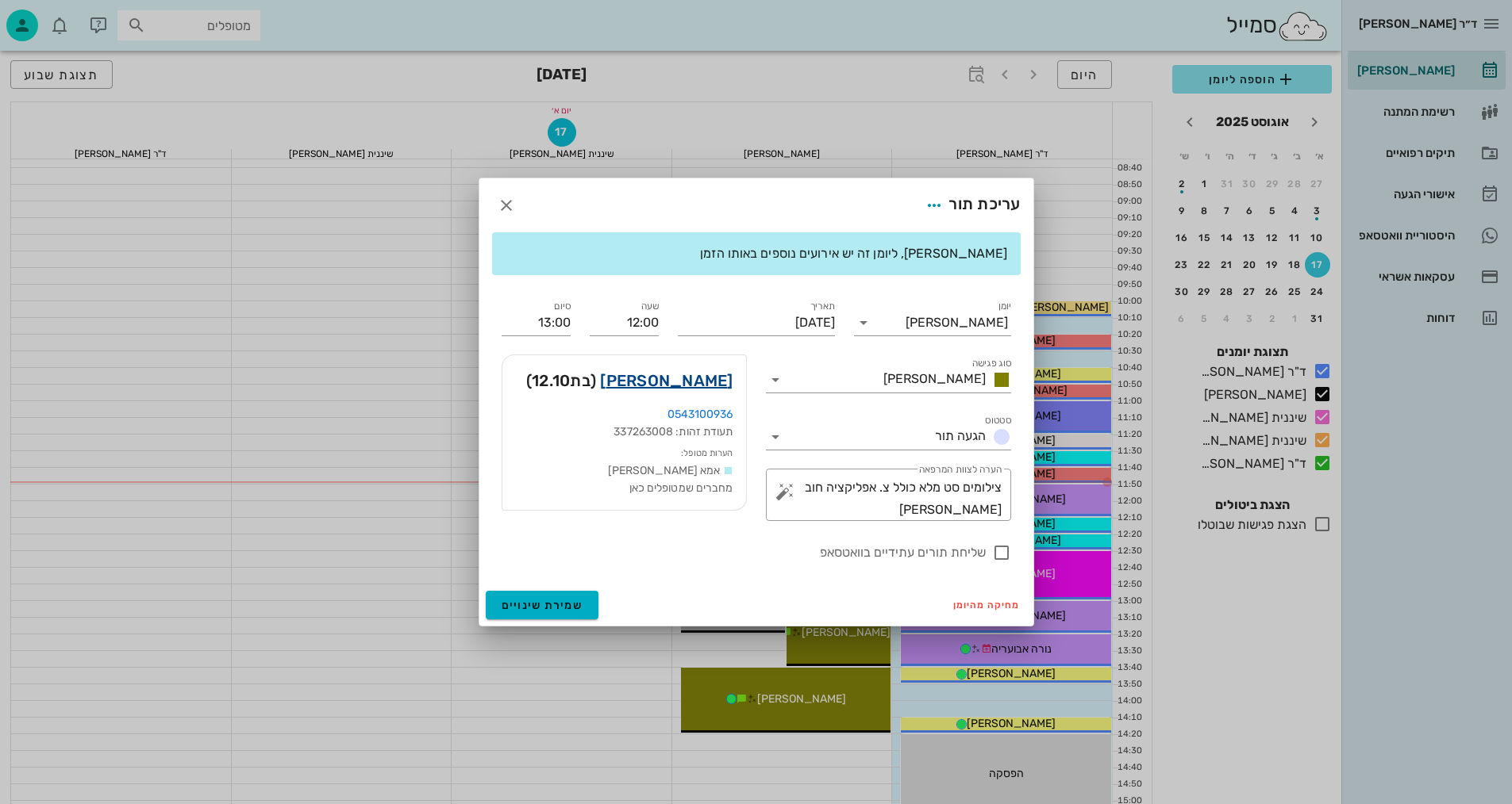
click at [696, 382] on link "[PERSON_NAME]" at bounding box center [667, 381] width 133 height 26
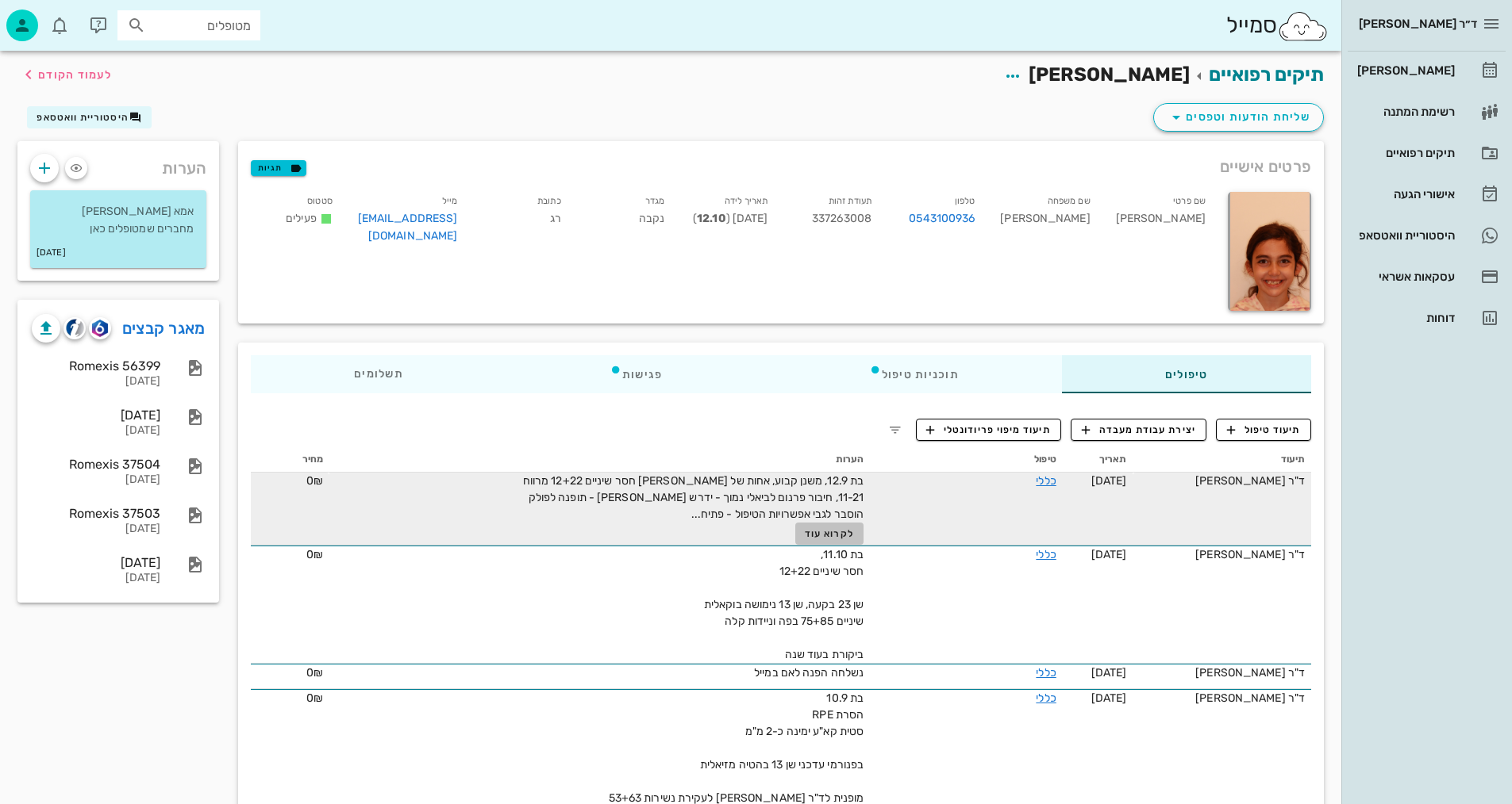
click at [831, 529] on span "לקרוא עוד" at bounding box center [828, 534] width 49 height 11
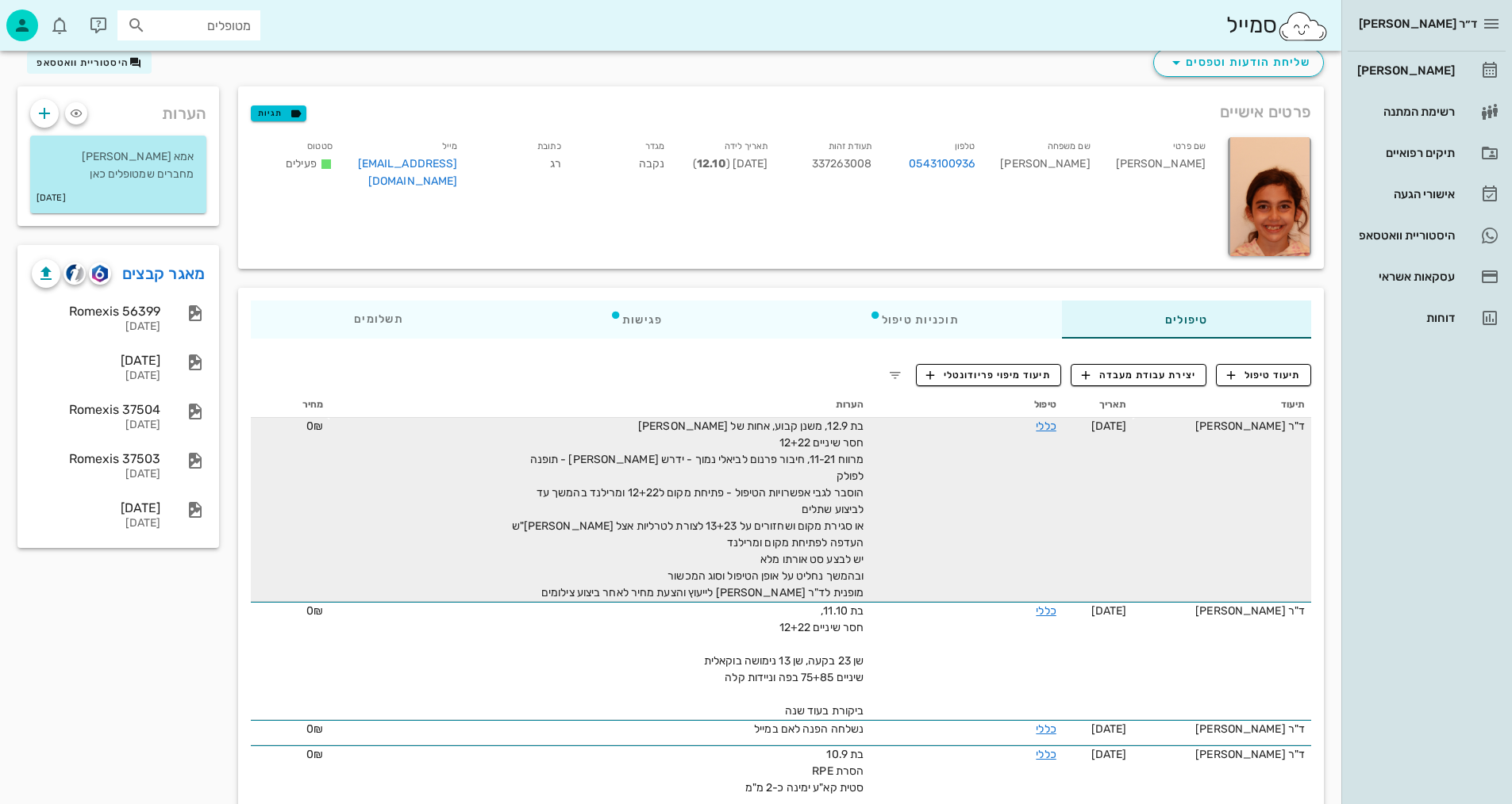
scroll to position [79, 0]
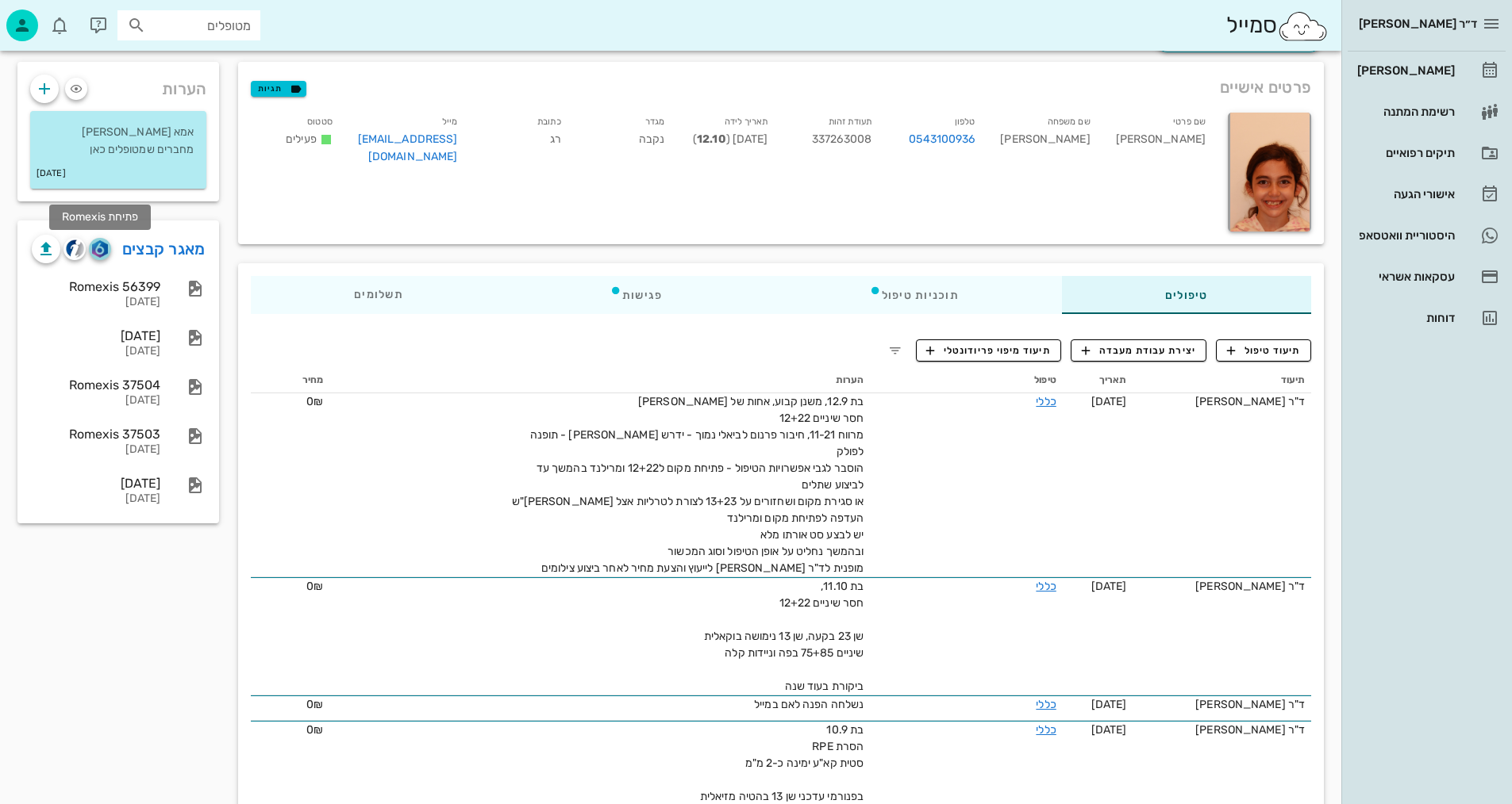
click at [96, 250] on img "button" at bounding box center [99, 249] width 15 height 18
click at [68, 250] on img "button" at bounding box center [74, 248] width 18 height 18
